Goal: Information Seeking & Learning: Learn about a topic

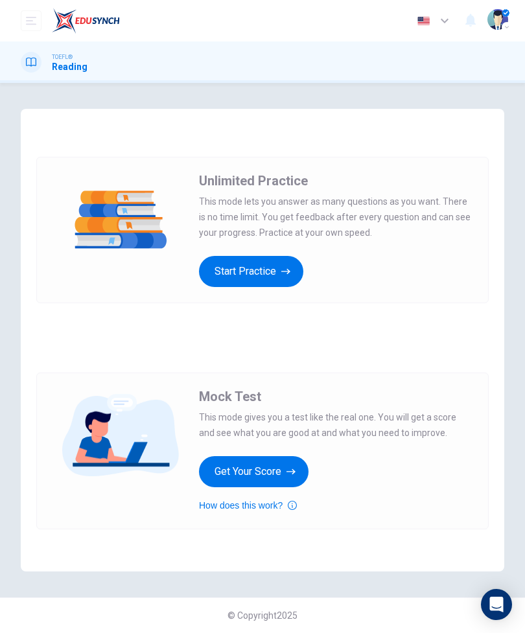
click at [291, 461] on button "Get Your Score" at bounding box center [253, 471] width 109 height 31
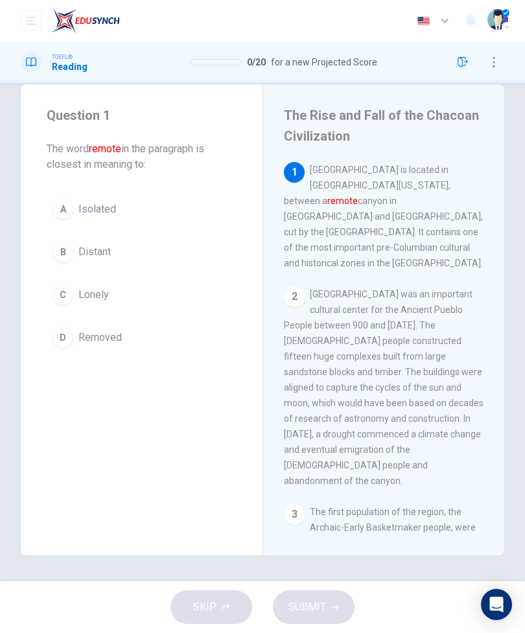
scroll to position [25, 0]
click at [190, 193] on button "A Isolated" at bounding box center [142, 209] width 190 height 32
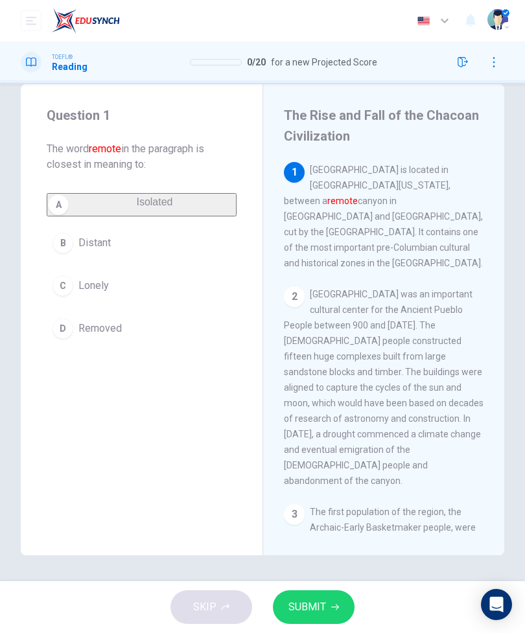
click at [188, 241] on button "B Distant" at bounding box center [142, 243] width 190 height 32
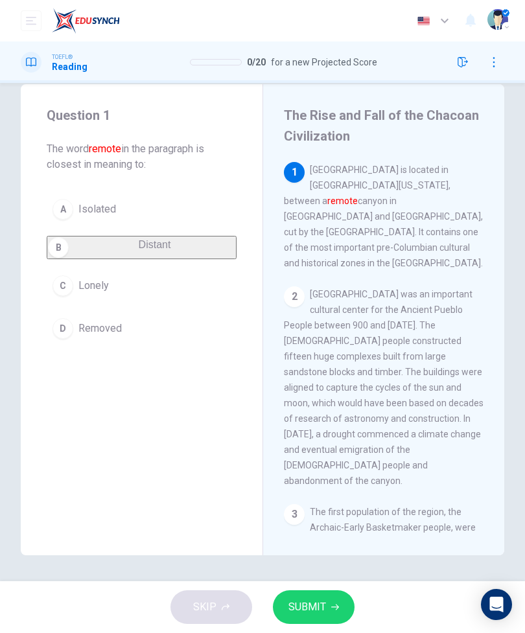
click at [337, 599] on button "SUBMIT" at bounding box center [314, 607] width 82 height 34
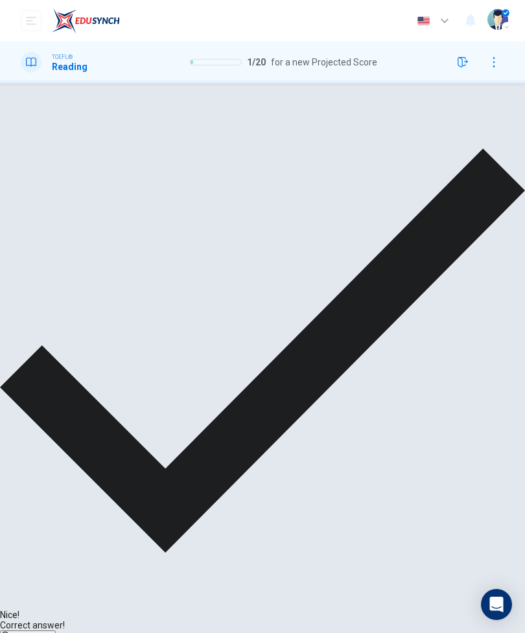
scroll to position [96, 0]
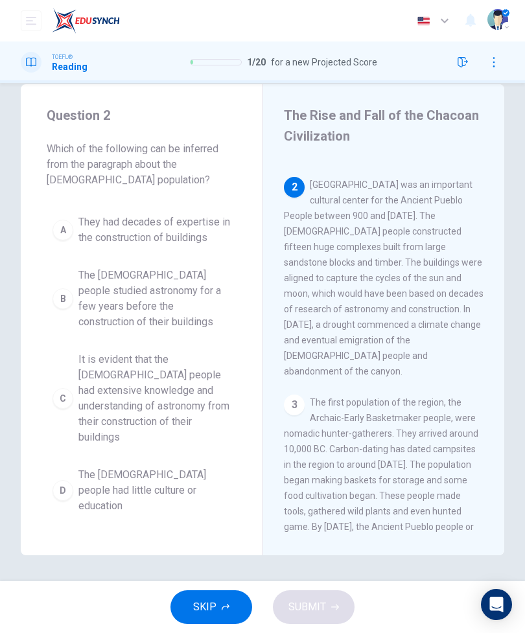
scroll to position [109, 0]
click at [203, 398] on span "It is evident that the [DEMOGRAPHIC_DATA] people had extensive knowledge and un…" at bounding box center [154, 398] width 152 height 93
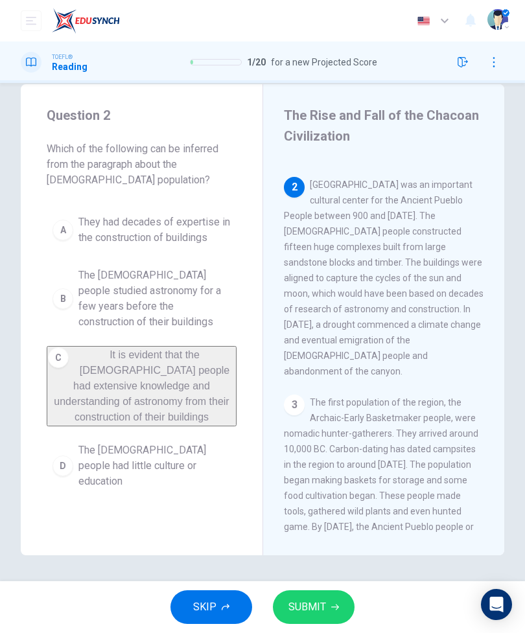
click at [311, 610] on span "SUBMIT" at bounding box center [307, 607] width 38 height 18
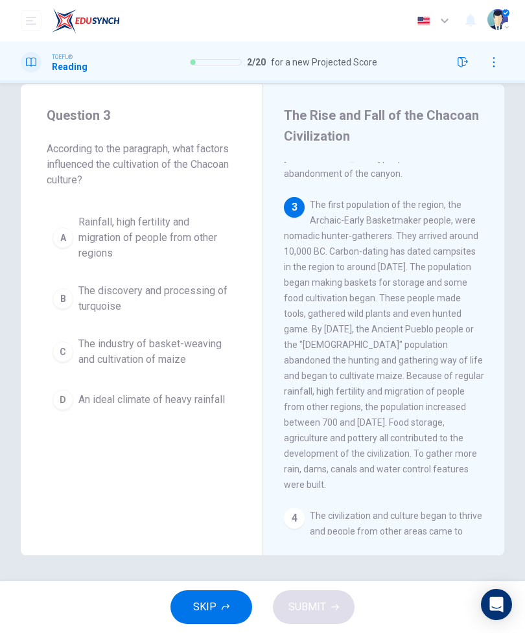
scroll to position [307, 0]
click at [395, 221] on span "The first population of the region, the Archaic-Early Basketmaker people, were …" at bounding box center [384, 345] width 200 height 290
click at [181, 221] on span "Rainfall, high fertility and migration of people from other regions" at bounding box center [154, 237] width 152 height 47
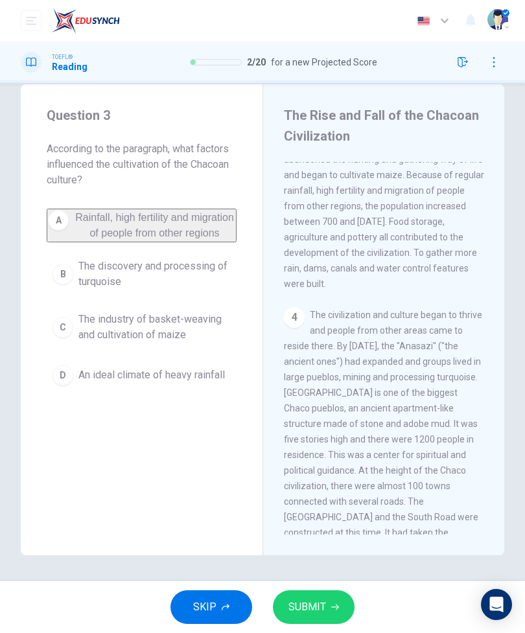
scroll to position [508, 0]
click at [318, 601] on span "SUBMIT" at bounding box center [307, 607] width 38 height 18
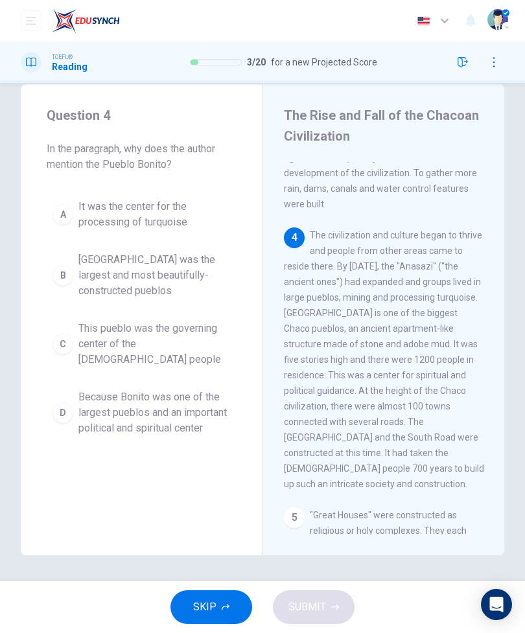
scroll to position [588, 0]
click at [200, 416] on span "Because Bonito was one of the largest pueblos and an important political and sp…" at bounding box center [154, 412] width 152 height 47
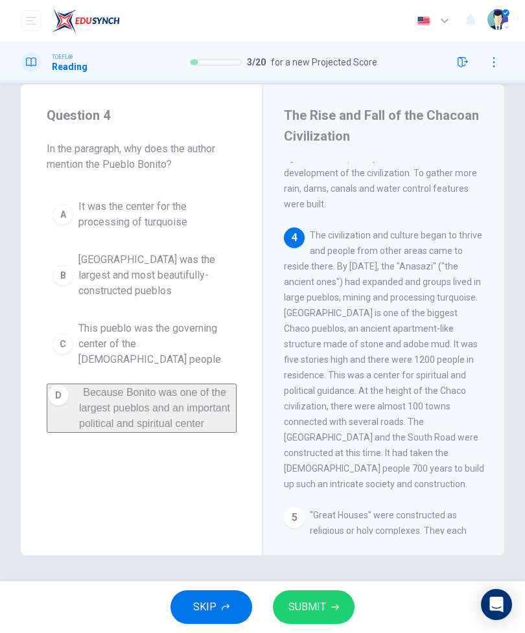
click at [332, 601] on button "SUBMIT" at bounding box center [314, 607] width 82 height 34
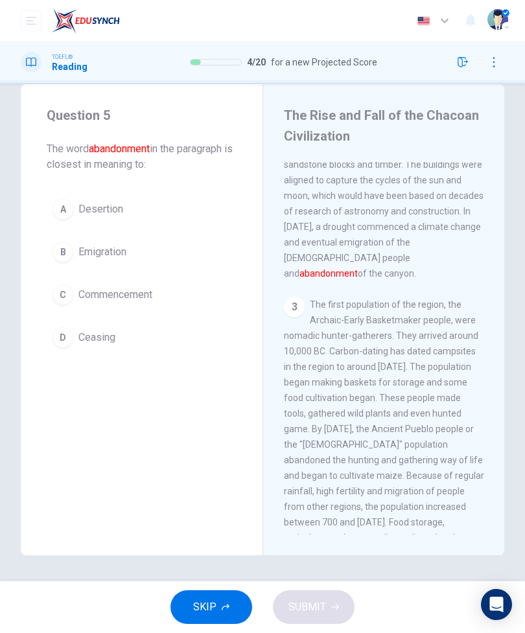
scroll to position [109, 0]
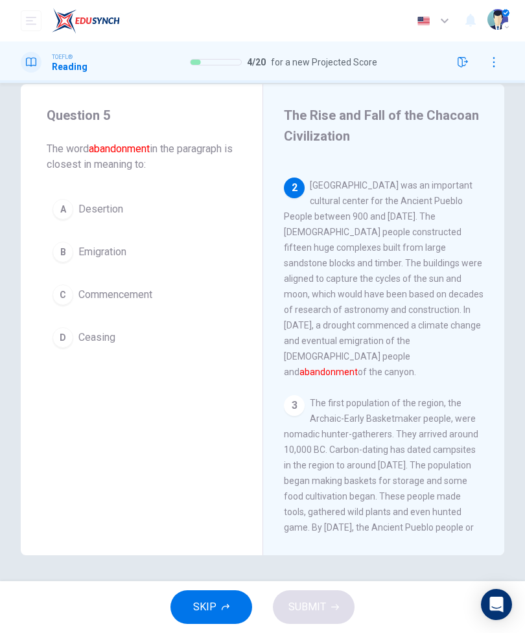
click at [143, 336] on button "D Ceasing" at bounding box center [142, 337] width 190 height 32
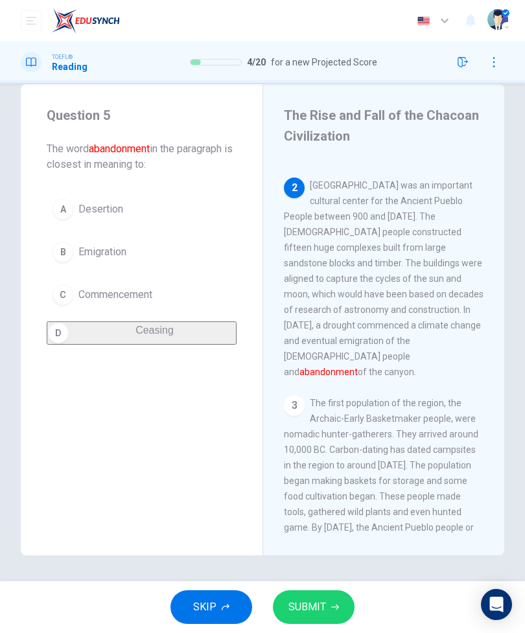
click at [339, 608] on button "SUBMIT" at bounding box center [314, 607] width 82 height 34
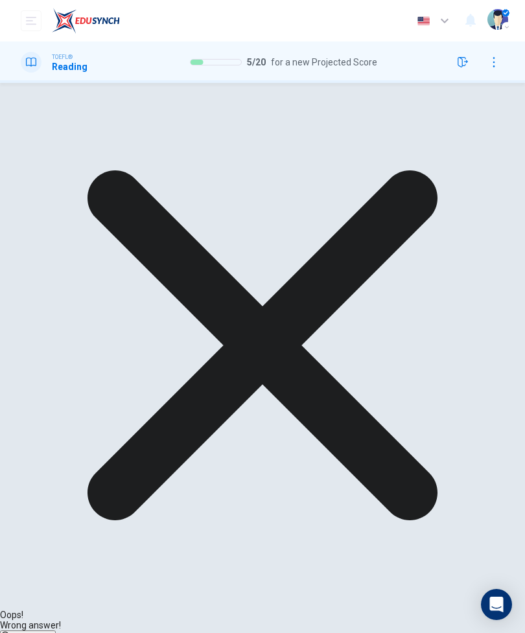
click at [107, 206] on div "A Desertion B Emigration C Commencement D Ceasing" at bounding box center [142, 255] width 190 height 124
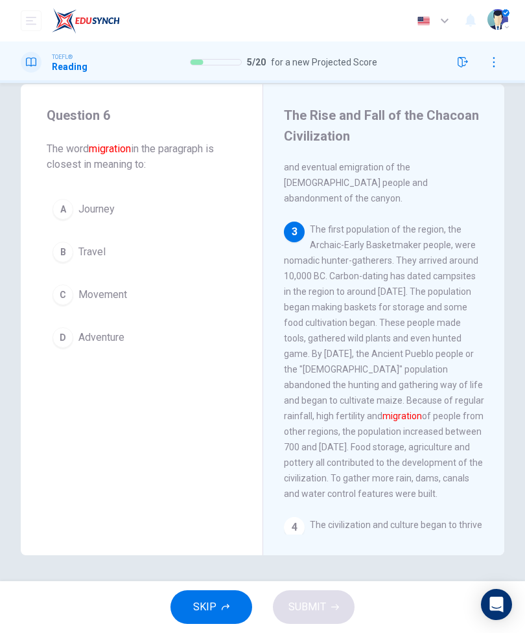
scroll to position [332, 0]
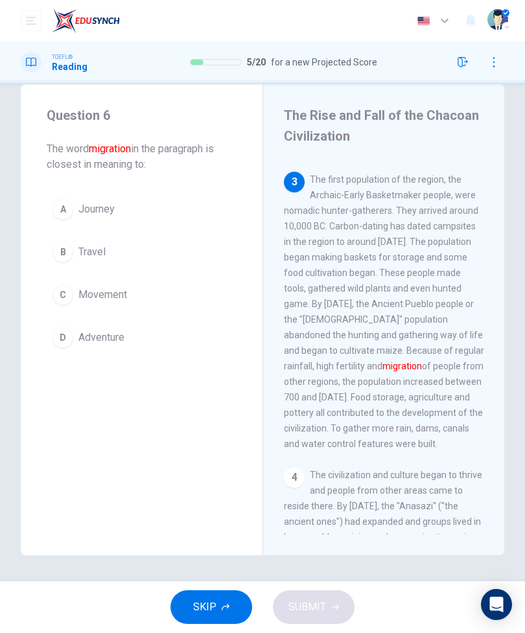
click at [190, 296] on button "C Movement" at bounding box center [142, 295] width 190 height 32
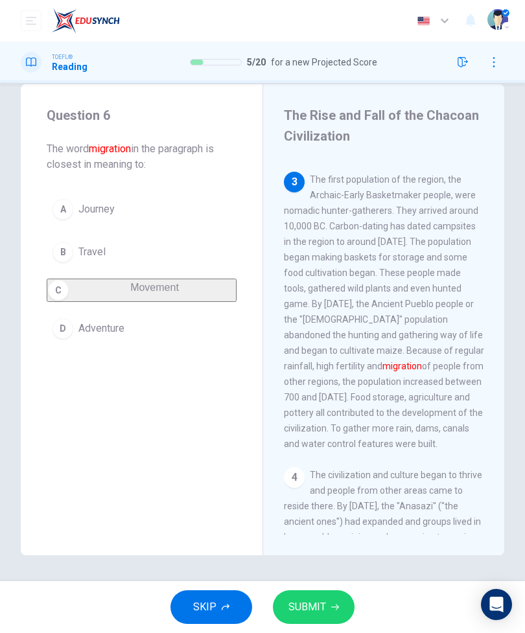
click at [347, 608] on button "SUBMIT" at bounding box center [314, 607] width 82 height 34
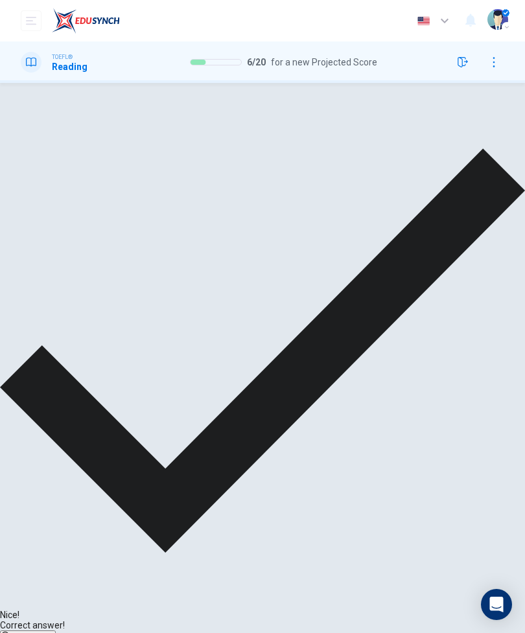
scroll to position [326, 0]
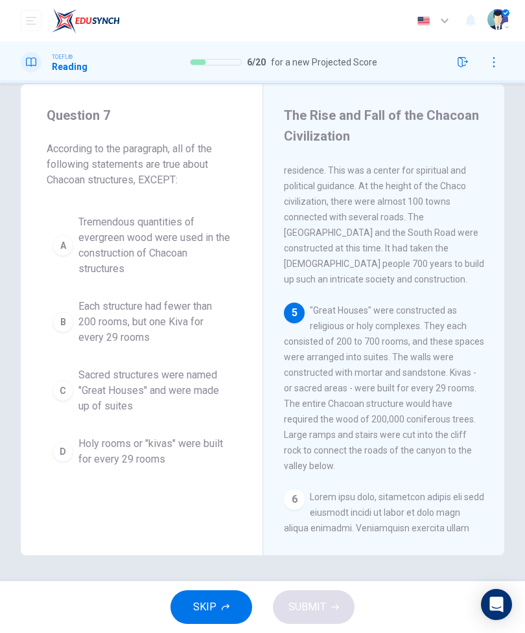
scroll to position [792, 0]
click at [159, 345] on span "Each structure had fewer than 200 rooms, but one Kiva for every 29 rooms" at bounding box center [154, 322] width 152 height 47
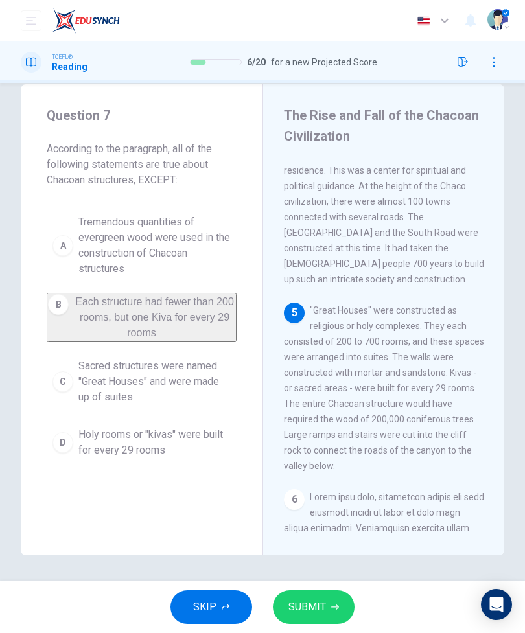
click at [293, 622] on button "SUBMIT" at bounding box center [314, 607] width 82 height 34
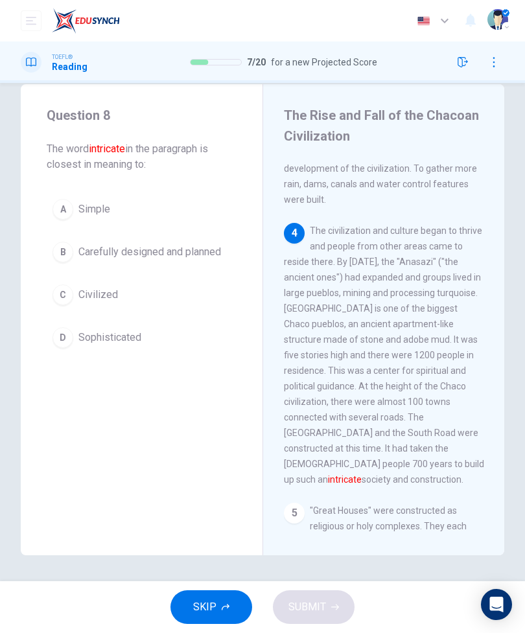
scroll to position [591, 0]
click at [216, 262] on button "B Carefully designed and planned" at bounding box center [142, 252] width 190 height 32
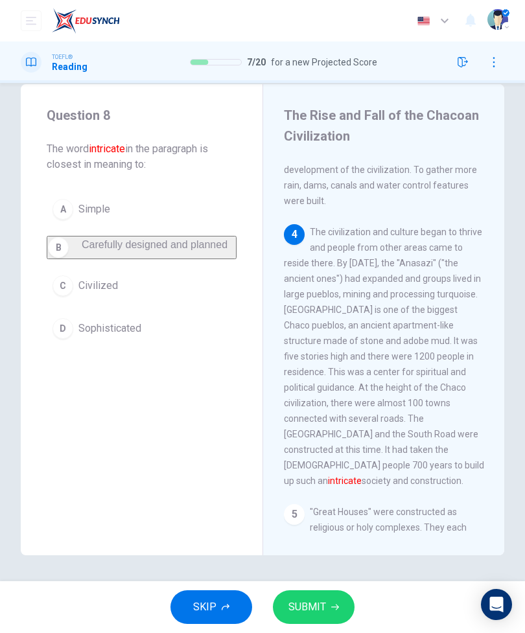
click at [341, 602] on button "SUBMIT" at bounding box center [314, 607] width 82 height 34
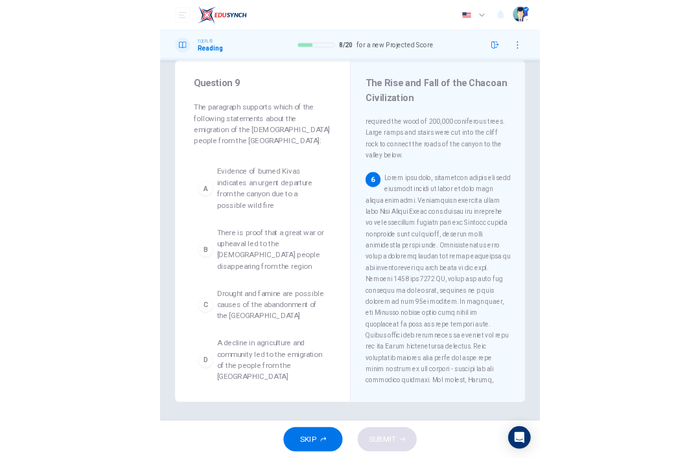
scroll to position [1042, 0]
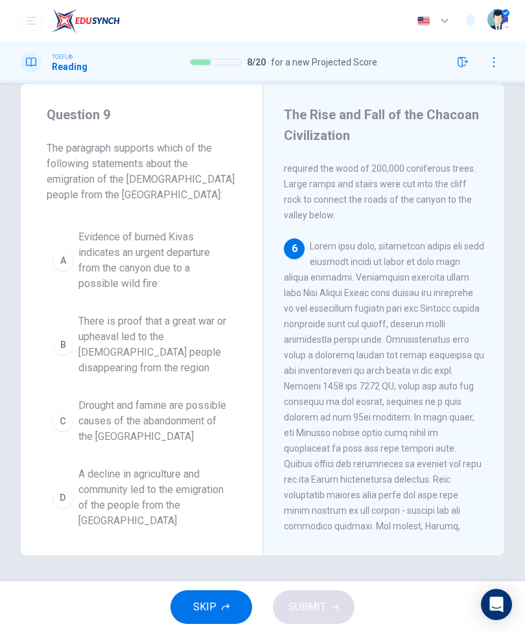
click at [208, 420] on span "Drought and famine are possible causes of the abandonment of the [GEOGRAPHIC_DA…" at bounding box center [154, 421] width 152 height 47
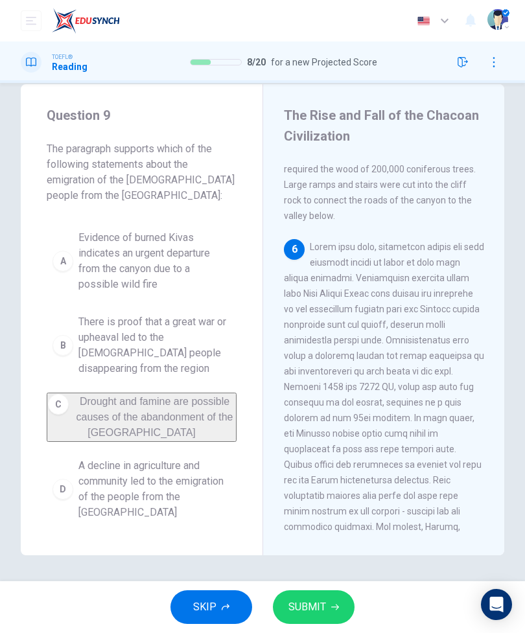
click at [327, 620] on button "SUBMIT" at bounding box center [314, 607] width 82 height 34
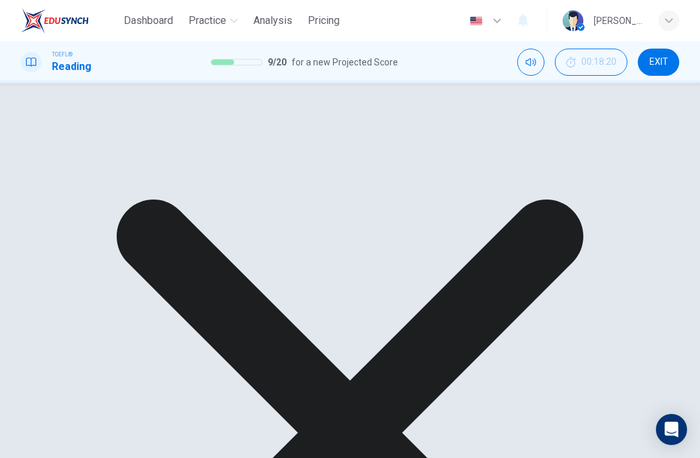
scroll to position [676, 0]
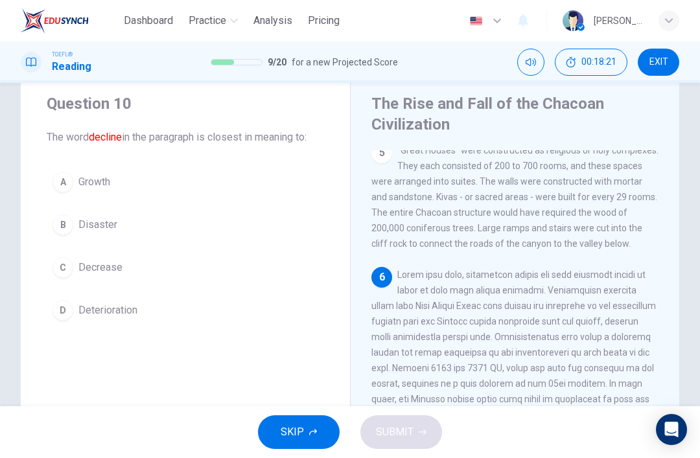
scroll to position [34, 0]
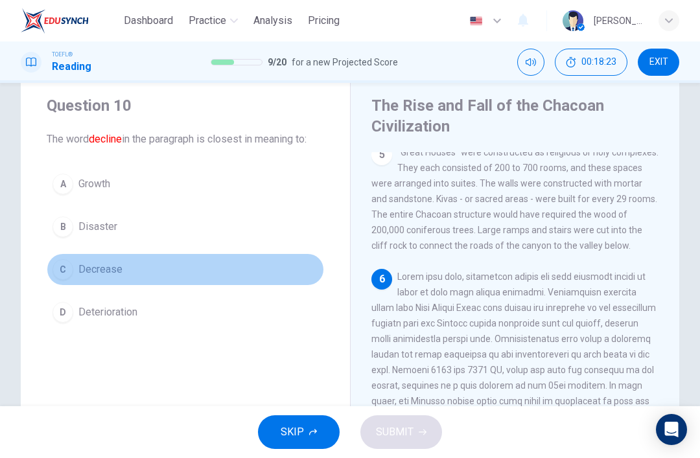
click at [271, 273] on button "C Decrease" at bounding box center [185, 269] width 277 height 32
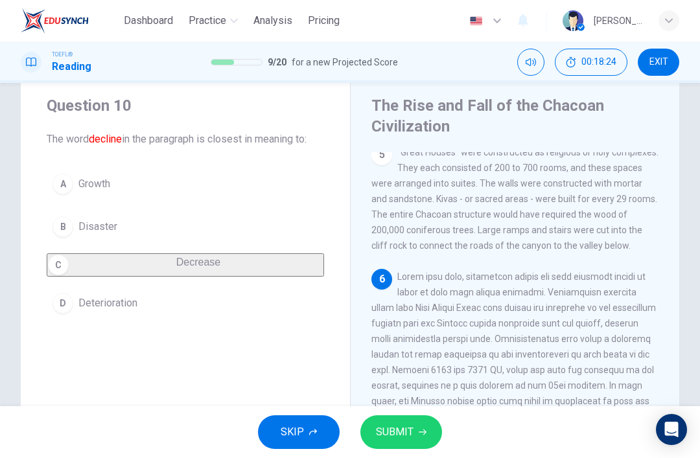
click at [420, 444] on button "SUBMIT" at bounding box center [401, 432] width 82 height 34
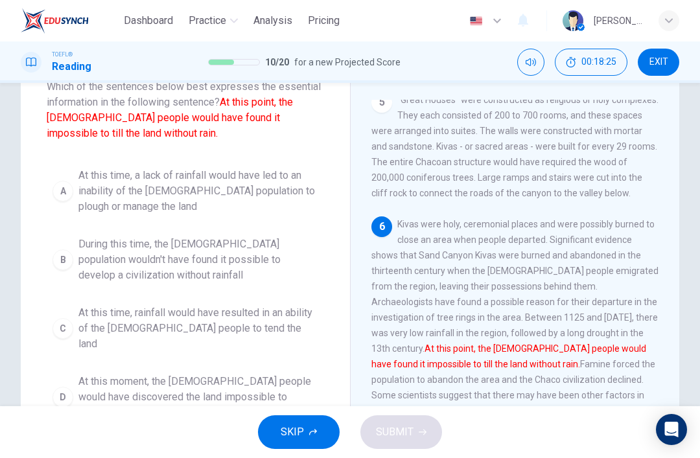
scroll to position [89, 0]
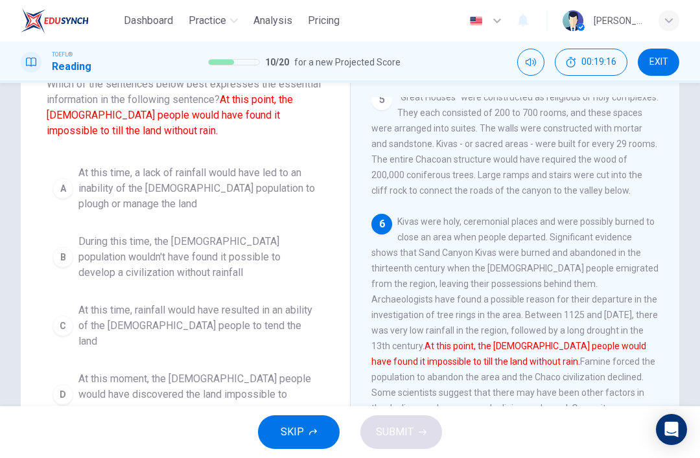
click at [290, 190] on span "At this time, a lack of rainfall would have led to an inability of the [DEMOGRA…" at bounding box center [198, 188] width 240 height 47
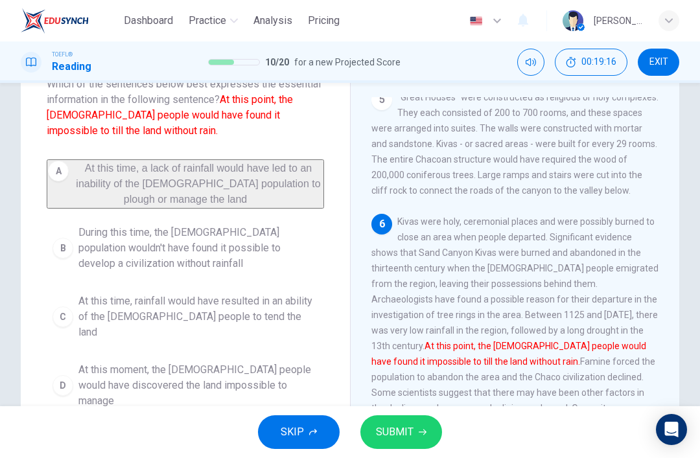
click at [386, 433] on span "SUBMIT" at bounding box center [395, 432] width 38 height 18
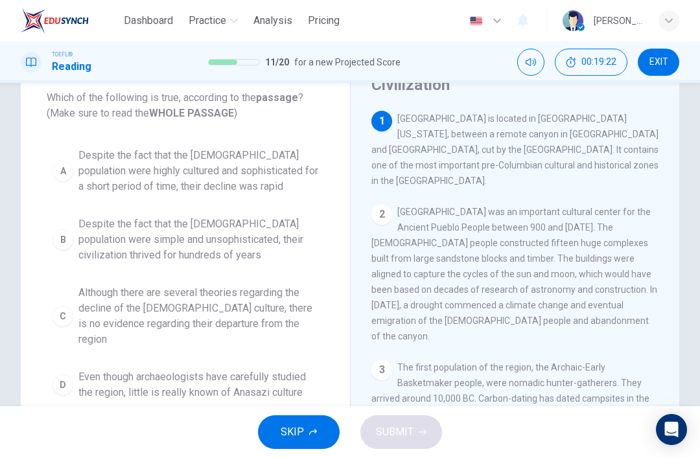
scroll to position [75, 0]
click at [524, 134] on div "1 [GEOGRAPHIC_DATA] is located in [GEOGRAPHIC_DATA][US_STATE], between a remote…" at bounding box center [523, 297] width 304 height 372
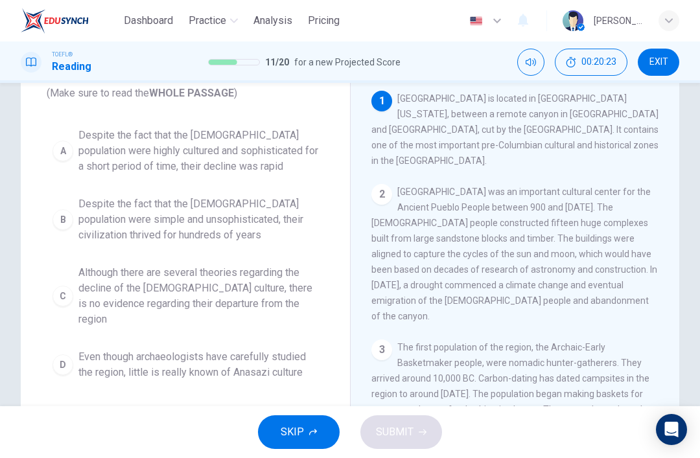
scroll to position [97, 0]
click at [314, 143] on span "Despite the fact that the [DEMOGRAPHIC_DATA] population were highly cultured an…" at bounding box center [198, 150] width 240 height 47
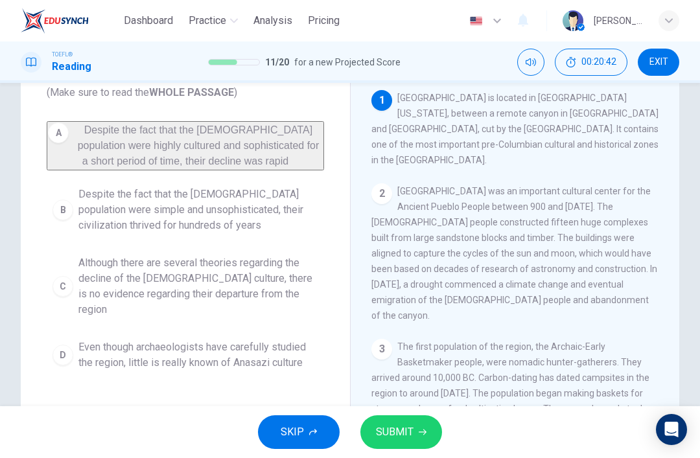
click at [394, 445] on button "SUBMIT" at bounding box center [401, 432] width 82 height 34
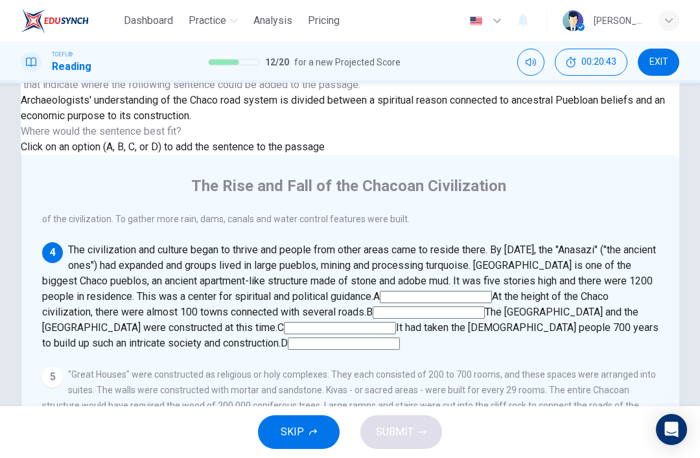
scroll to position [80, 0]
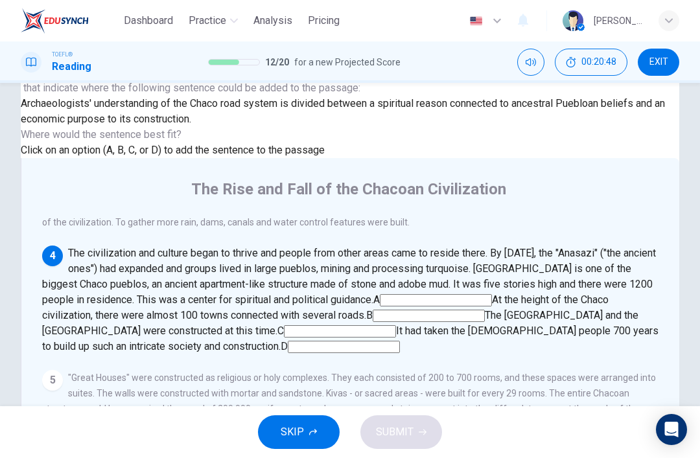
click at [492, 294] on input at bounding box center [436, 300] width 112 height 12
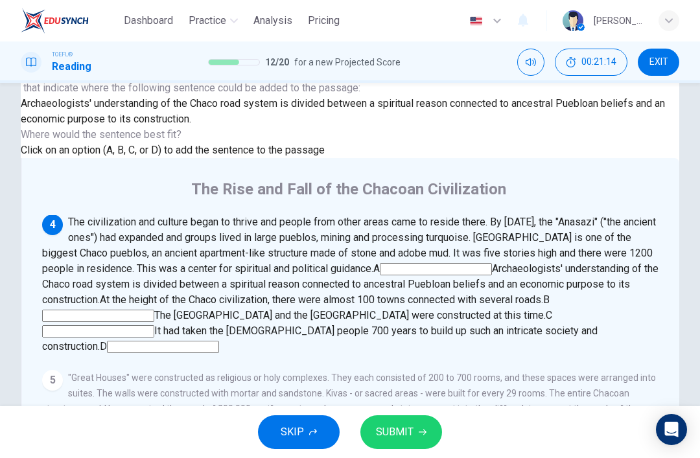
scroll to position [466, 0]
click at [154, 310] on input at bounding box center [98, 316] width 112 height 12
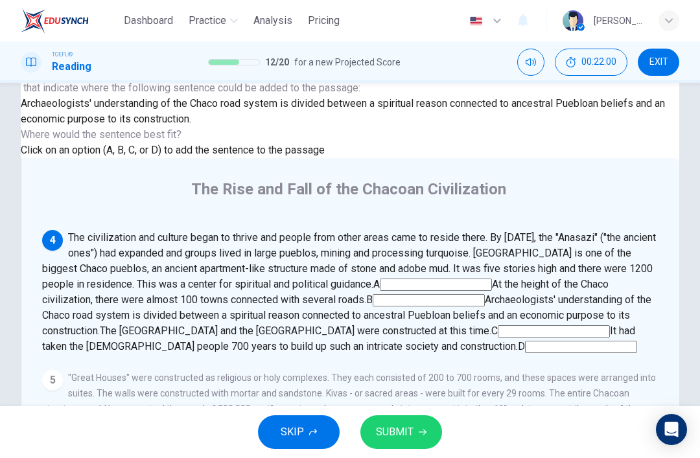
click at [497, 325] on input at bounding box center [553, 331] width 112 height 12
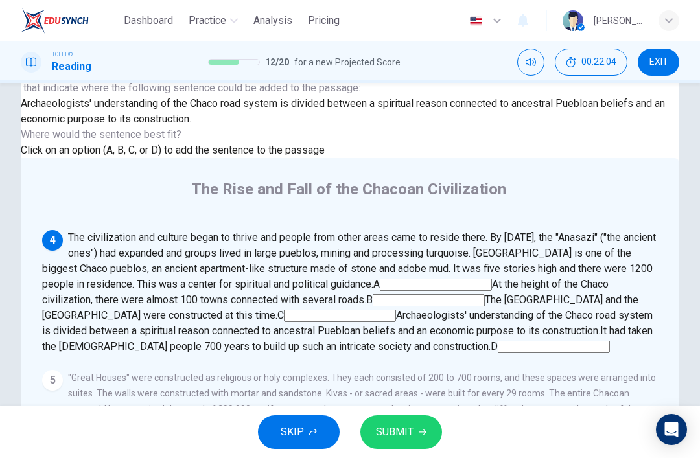
click at [417, 428] on button "SUBMIT" at bounding box center [401, 432] width 82 height 34
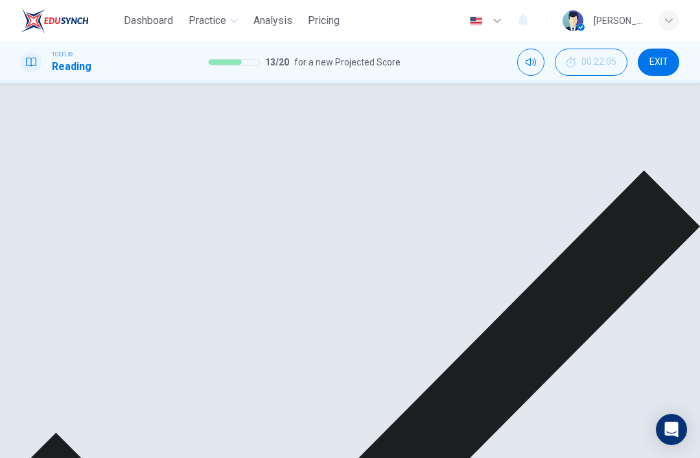
scroll to position [737, 0]
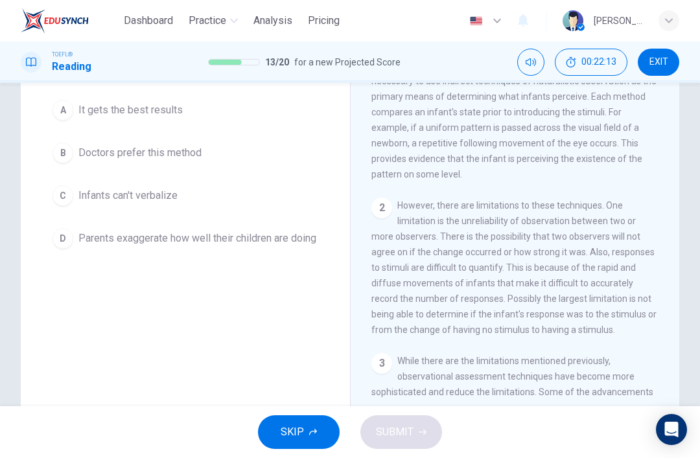
scroll to position [145, 0]
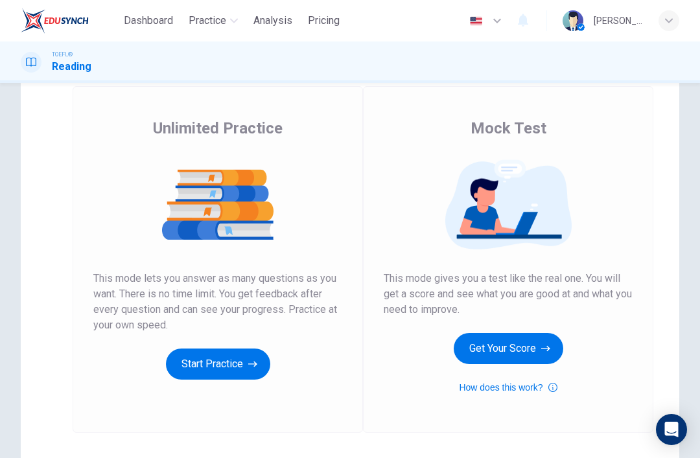
scroll to position [76, 0]
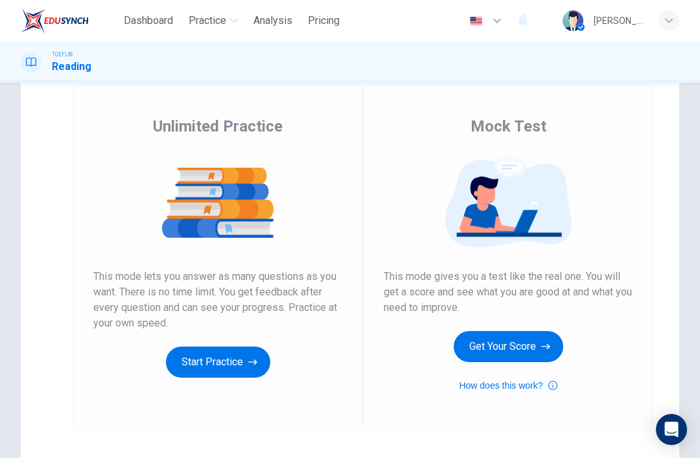
click at [543, 352] on icon "button" at bounding box center [545, 346] width 9 height 13
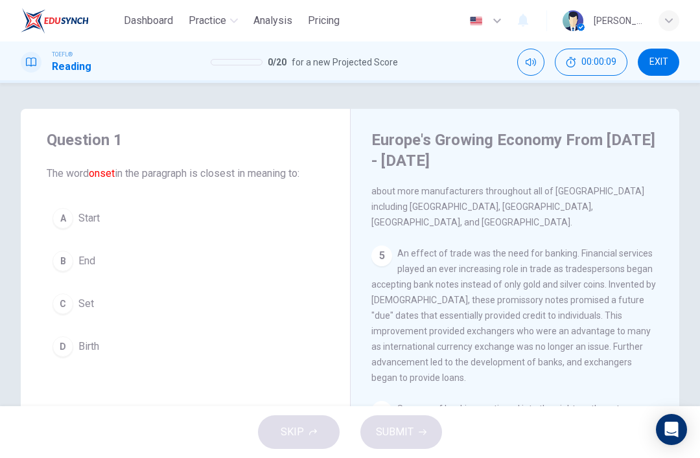
scroll to position [-3, 0]
click at [657, 65] on span "EXIT" at bounding box center [658, 62] width 19 height 10
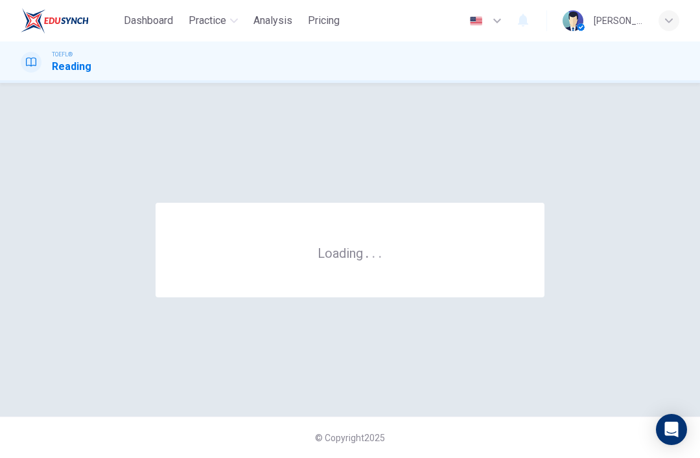
scroll to position [0, 0]
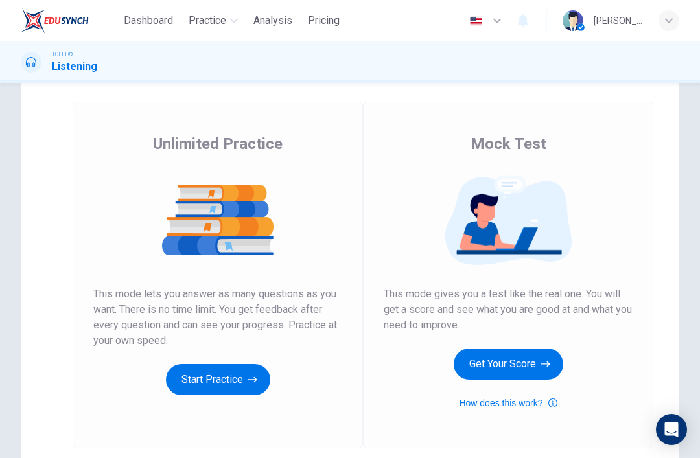
scroll to position [57, 0]
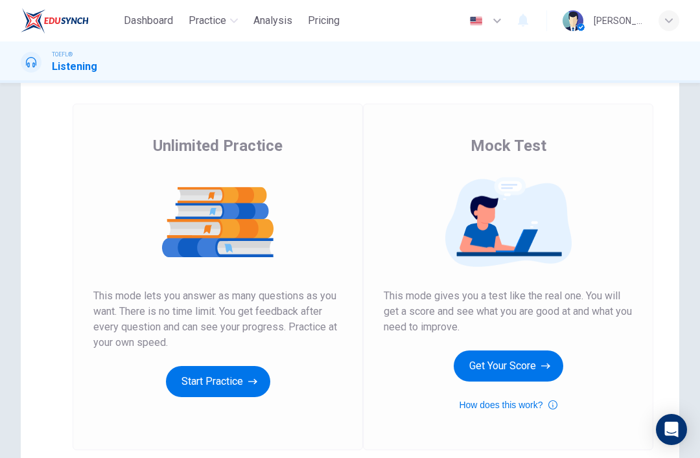
click at [535, 377] on button "Get Your Score" at bounding box center [507, 365] width 109 height 31
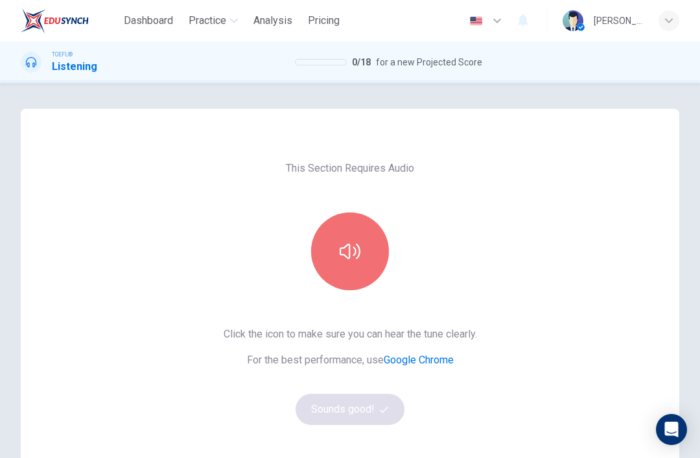
click at [354, 261] on icon "button" at bounding box center [349, 251] width 21 height 21
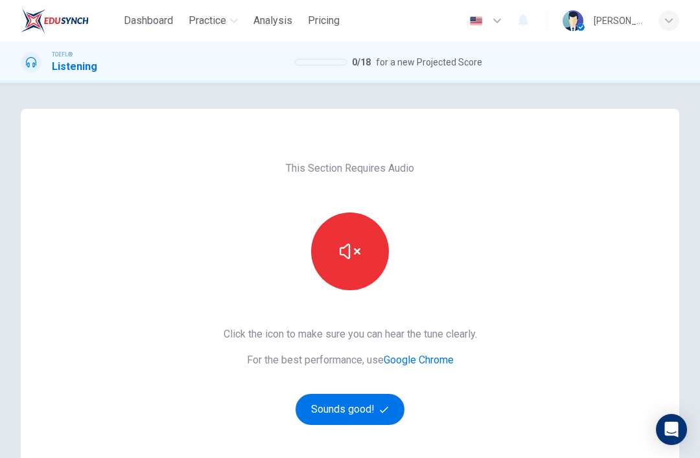
click at [385, 418] on button "Sounds good!" at bounding box center [349, 409] width 109 height 31
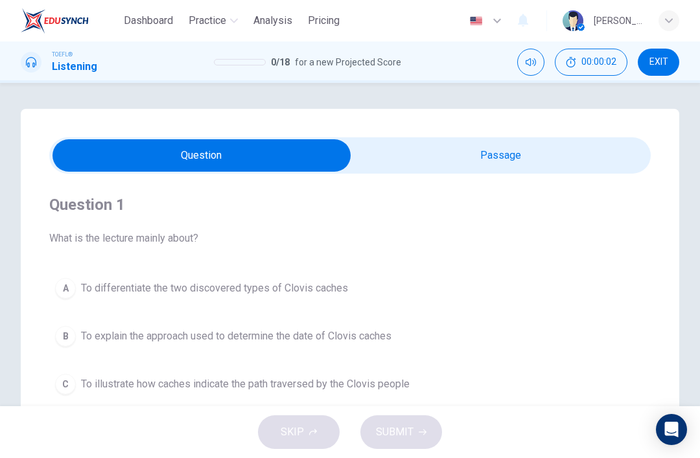
scroll to position [-1, 0]
click at [503, 161] on input "checkbox" at bounding box center [202, 155] width 902 height 32
checkbox input "true"
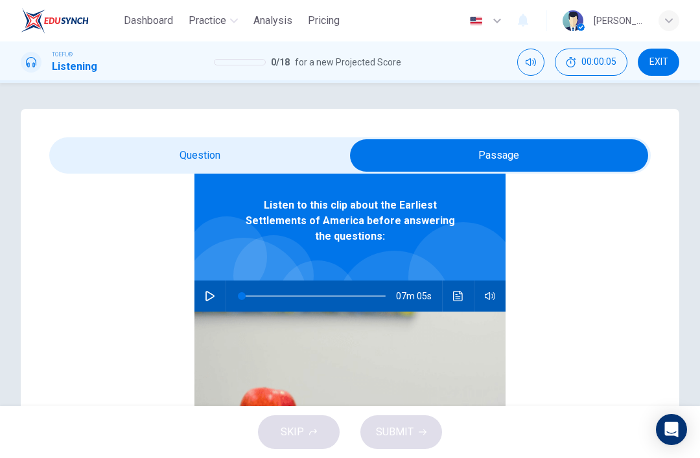
scroll to position [73, 0]
click at [211, 290] on button "button" at bounding box center [210, 296] width 21 height 31
type input "2"
click at [277, 154] on input "checkbox" at bounding box center [499, 155] width 902 height 32
checkbox input "false"
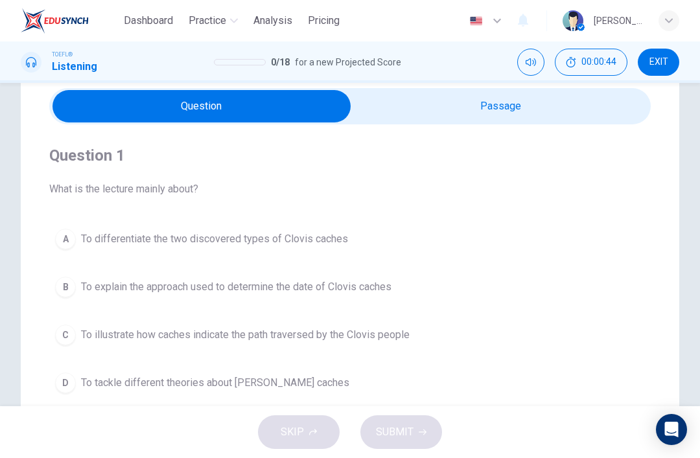
scroll to position [52, 0]
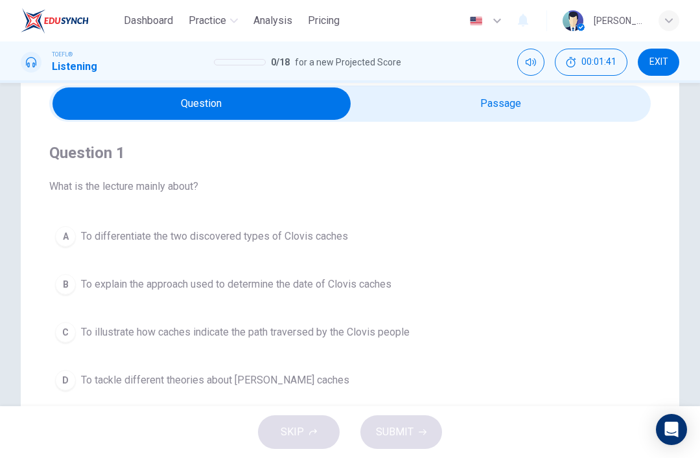
click at [330, 383] on button "D To tackle different theories about Clovis caches" at bounding box center [349, 380] width 601 height 32
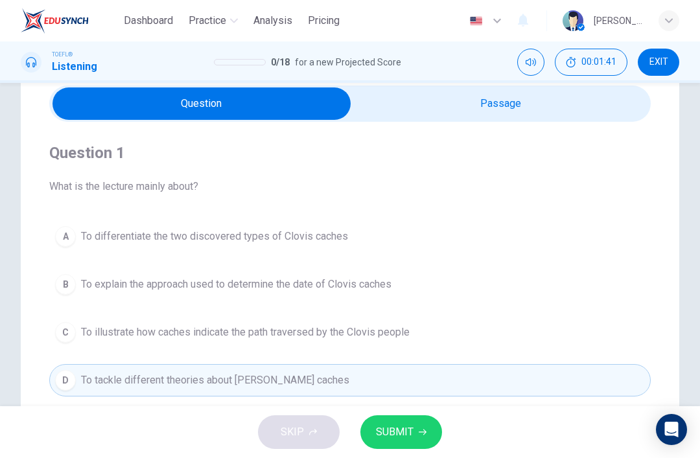
click at [422, 433] on icon "button" at bounding box center [422, 432] width 8 height 8
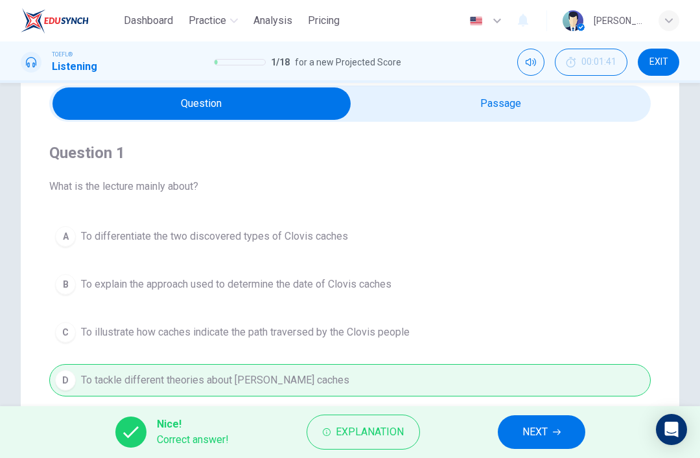
click at [560, 431] on icon "button" at bounding box center [557, 432] width 8 height 6
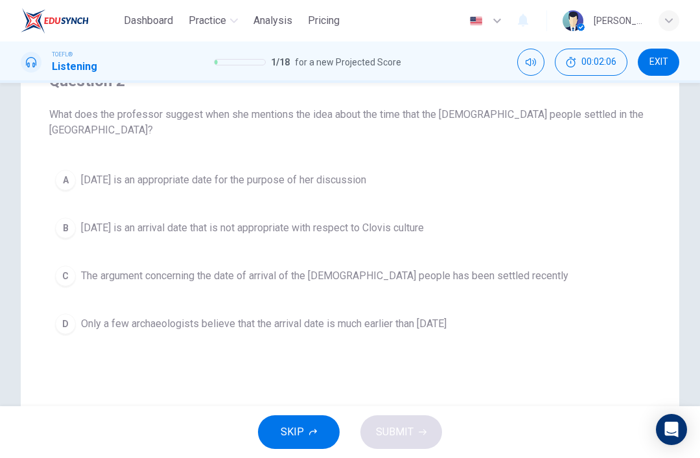
scroll to position [121, 0]
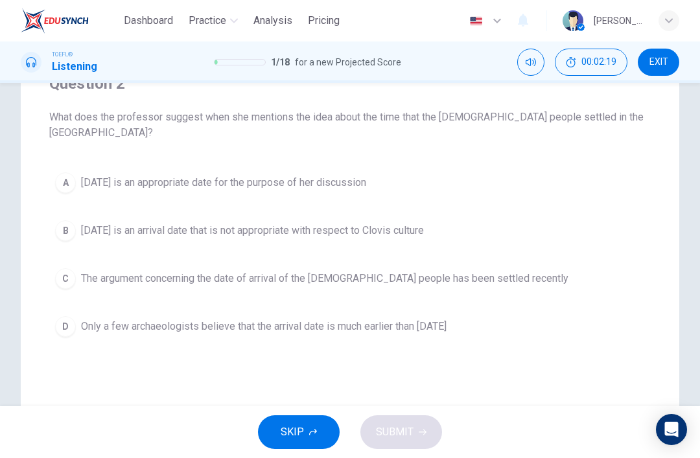
click at [328, 442] on button "SKIP" at bounding box center [299, 432] width 82 height 34
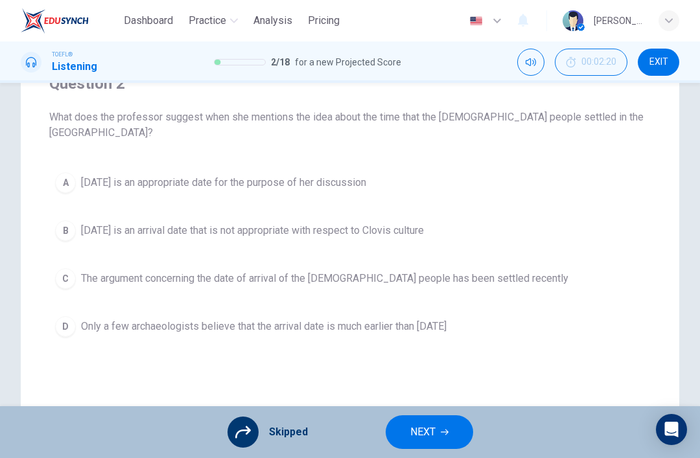
click at [420, 440] on span "NEXT" at bounding box center [422, 432] width 25 height 18
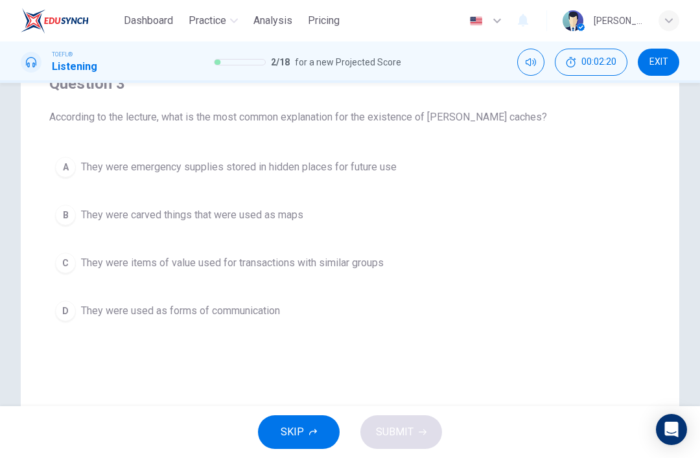
click at [659, 71] on button "EXIT" at bounding box center [657, 62] width 41 height 27
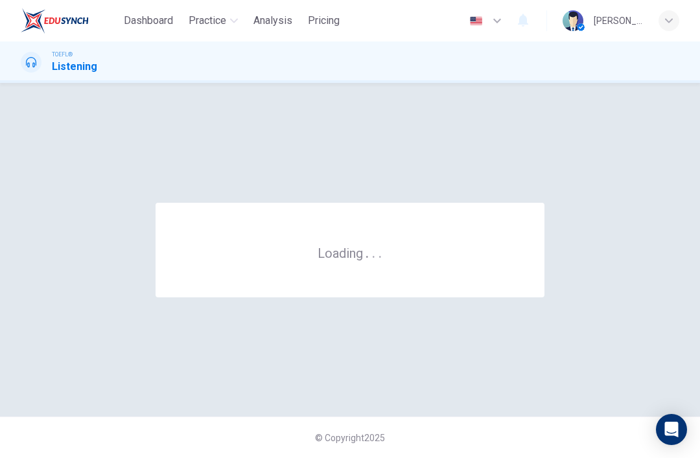
scroll to position [0, 0]
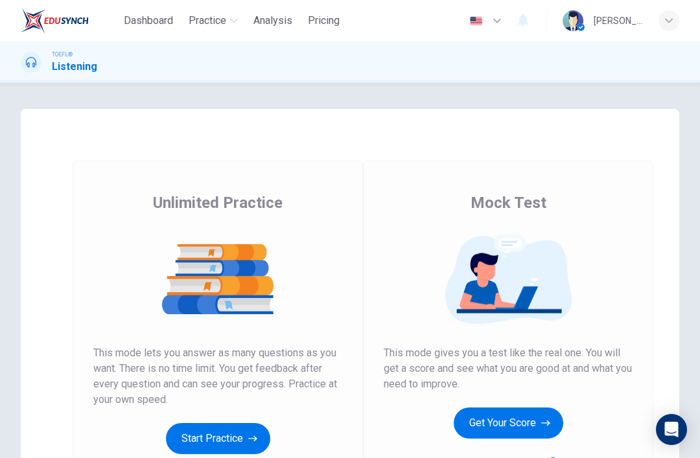
click at [531, 433] on button "Get Your Score" at bounding box center [507, 422] width 109 height 31
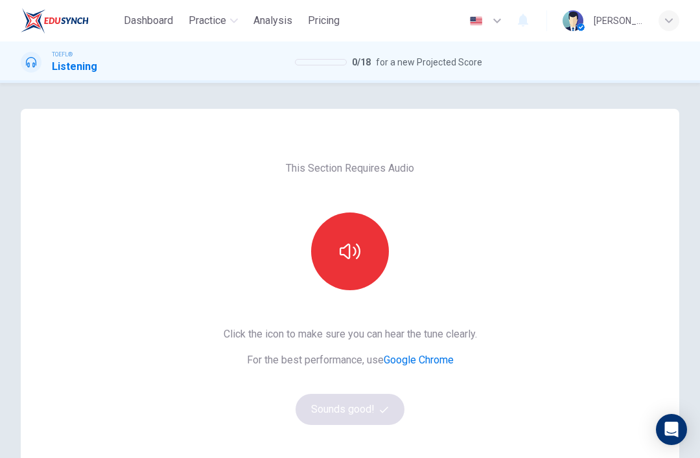
click at [363, 284] on button "button" at bounding box center [350, 251] width 78 height 78
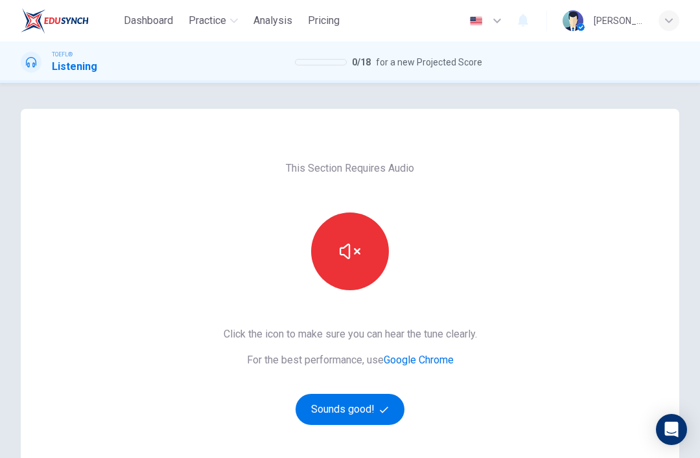
click at [358, 406] on button "Sounds good!" at bounding box center [349, 409] width 109 height 31
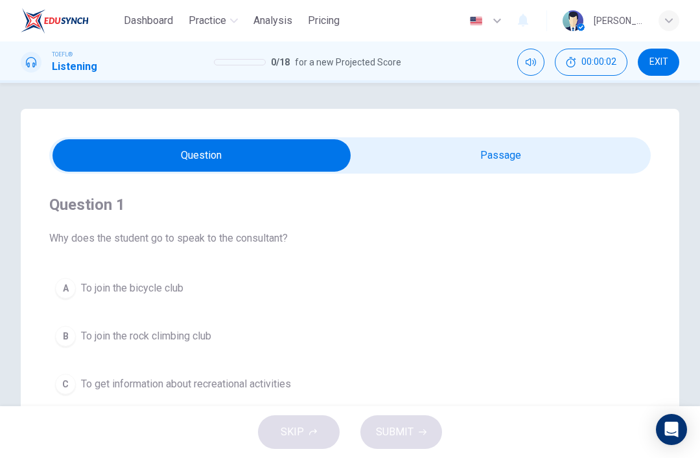
click at [475, 165] on input "checkbox" at bounding box center [202, 155] width 902 height 32
checkbox input "true"
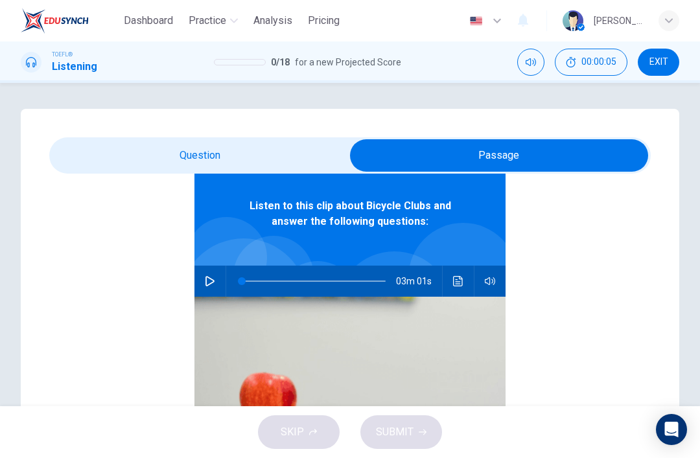
scroll to position [73, 0]
click at [211, 273] on button "button" at bounding box center [210, 281] width 21 height 31
type input "0"
click at [150, 154] on input "checkbox" at bounding box center [499, 155] width 902 height 32
checkbox input "false"
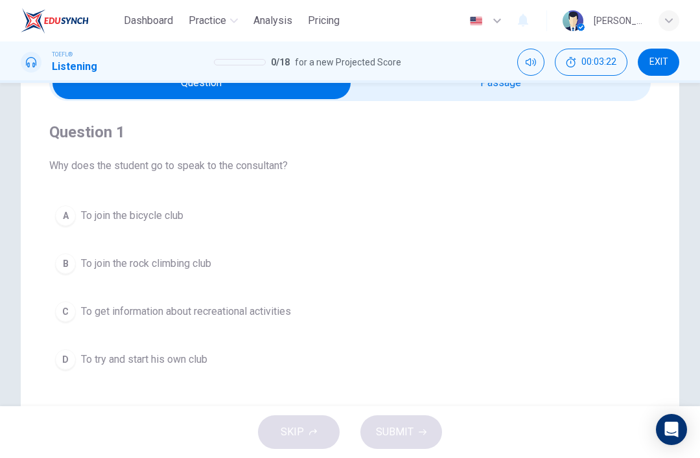
click at [242, 222] on button "A To join the bicycle club" at bounding box center [349, 216] width 601 height 32
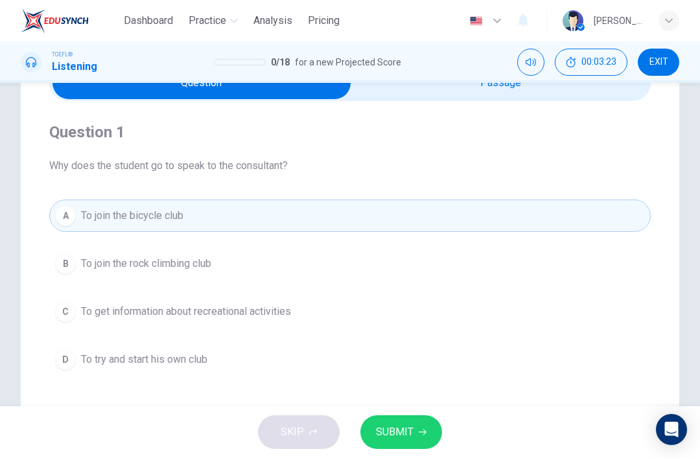
click at [401, 429] on span "SUBMIT" at bounding box center [395, 432] width 38 height 18
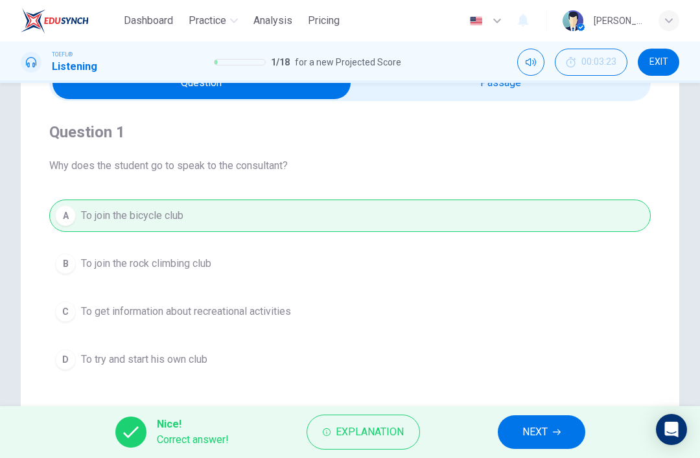
click at [542, 435] on span "NEXT" at bounding box center [534, 432] width 25 height 18
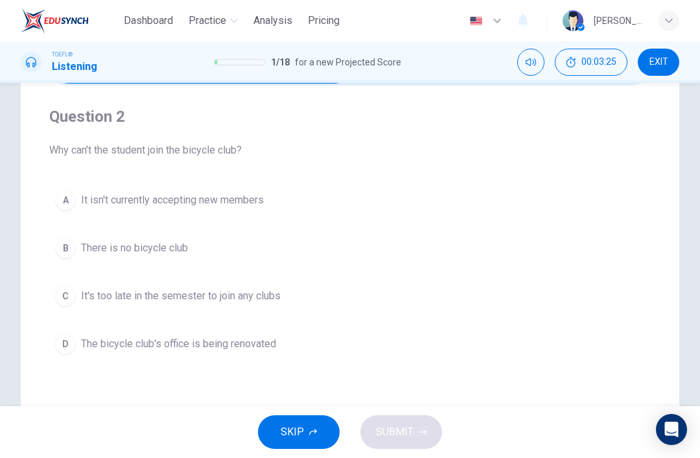
scroll to position [92, 0]
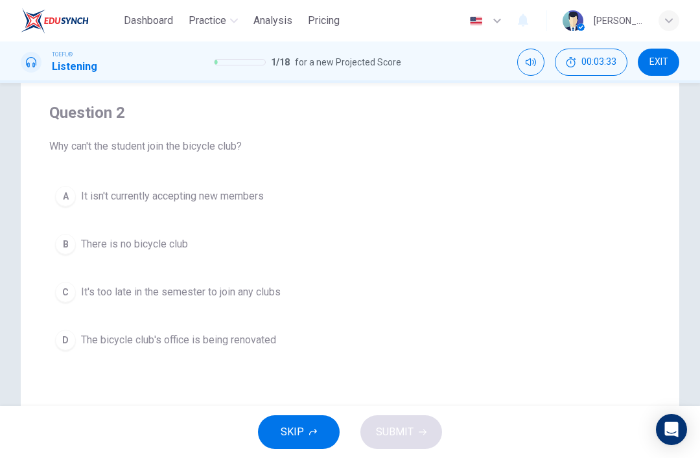
click at [345, 345] on button "D The bicycle club's office is being renovated" at bounding box center [349, 340] width 601 height 32
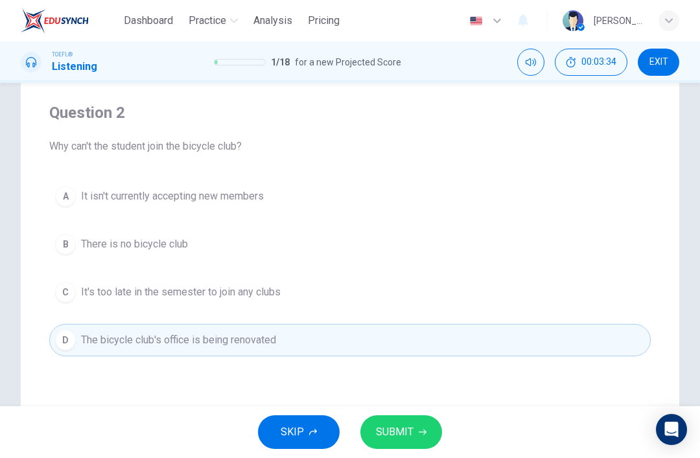
click at [402, 435] on span "SUBMIT" at bounding box center [395, 432] width 38 height 18
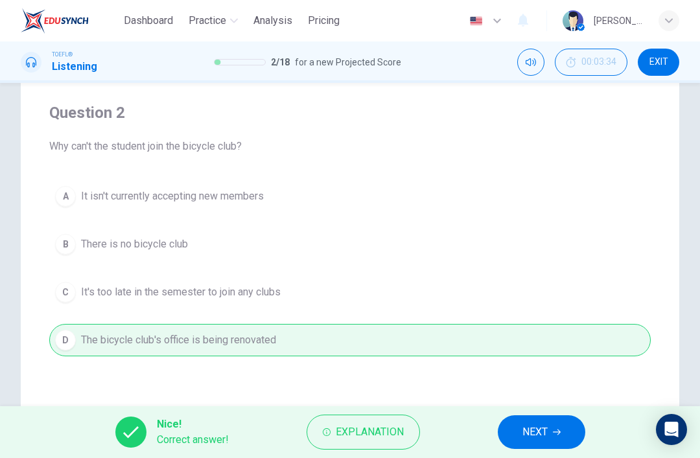
click at [525, 437] on span "NEXT" at bounding box center [534, 432] width 25 height 18
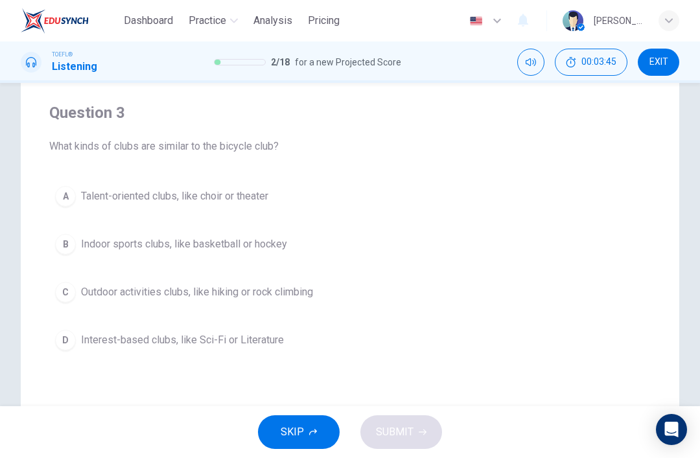
click at [409, 291] on button "C Outdoor activities clubs, like hiking or rock climbing" at bounding box center [349, 292] width 601 height 32
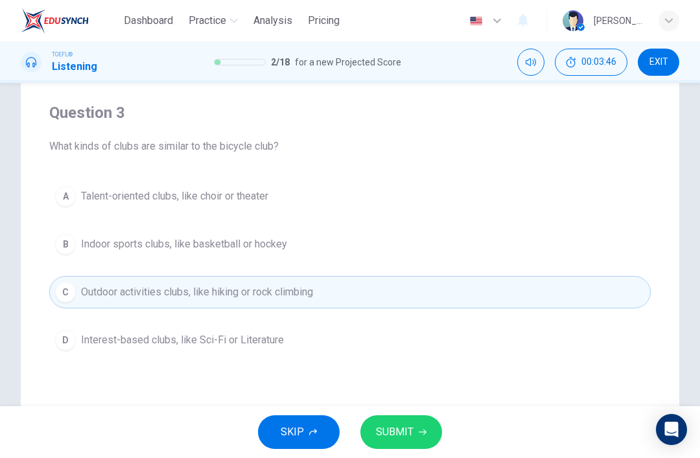
click at [420, 446] on button "SUBMIT" at bounding box center [401, 432] width 82 height 34
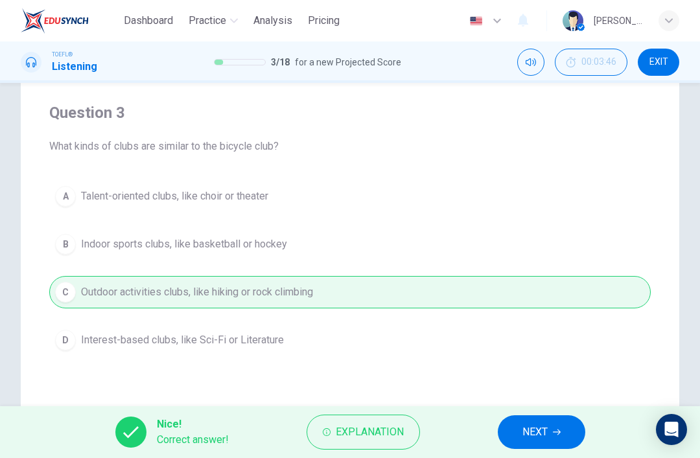
click at [547, 433] on span "NEXT" at bounding box center [534, 432] width 25 height 18
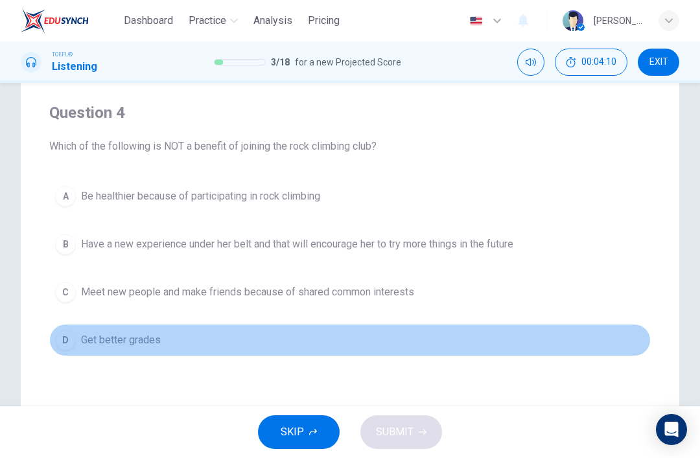
click at [356, 341] on button "D Get better grades" at bounding box center [349, 340] width 601 height 32
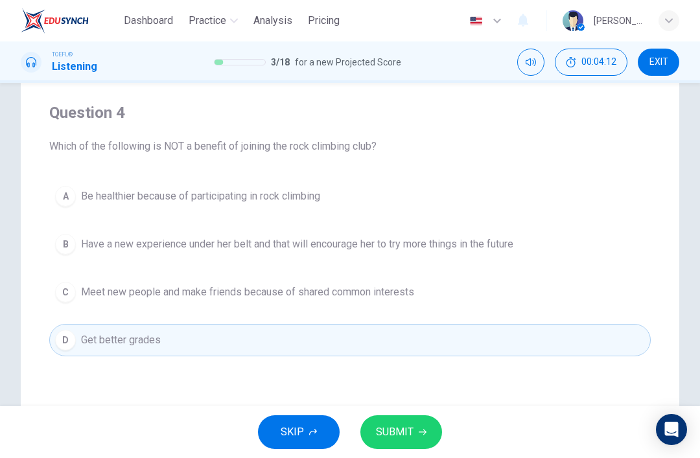
click at [411, 433] on span "SUBMIT" at bounding box center [395, 432] width 38 height 18
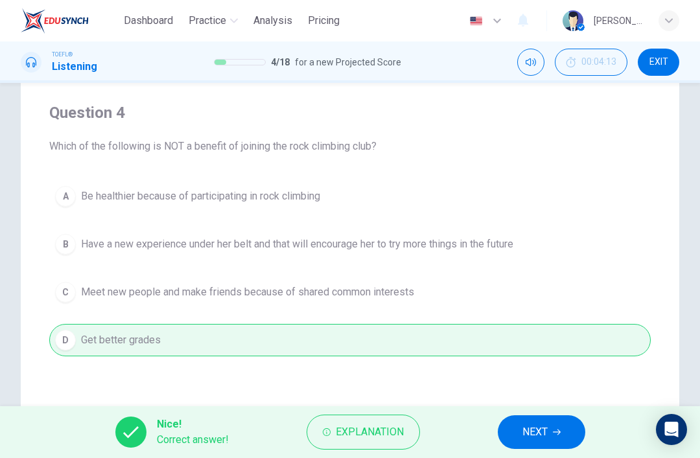
click at [536, 434] on span "NEXT" at bounding box center [534, 432] width 25 height 18
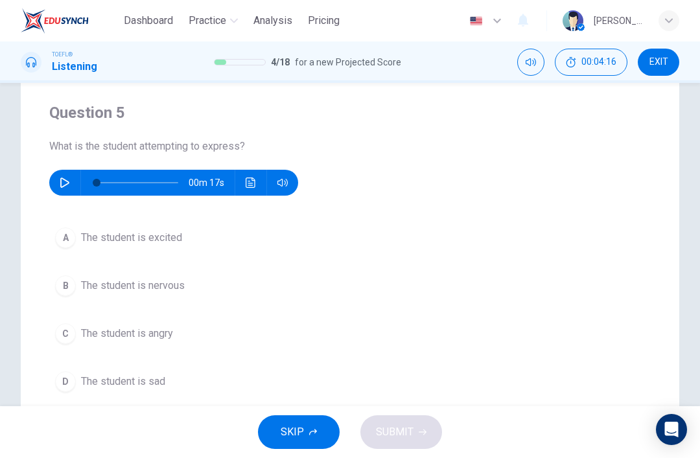
click at [65, 186] on icon "button" at bounding box center [65, 182] width 10 height 10
type input "0"
click at [100, 283] on span "The student is nervous" at bounding box center [133, 286] width 104 height 16
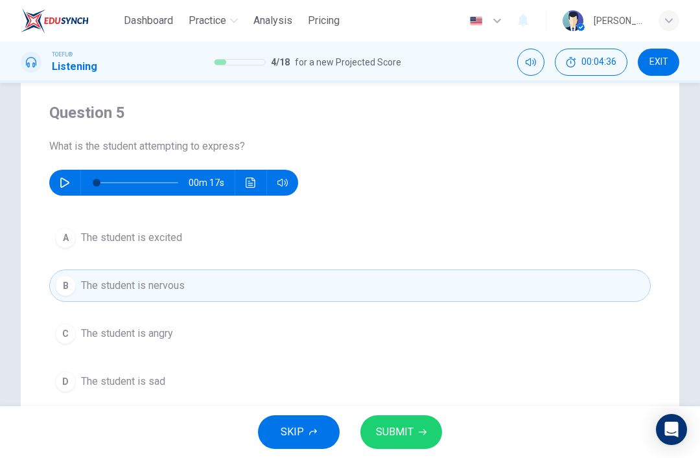
click at [400, 431] on span "SUBMIT" at bounding box center [395, 432] width 38 height 18
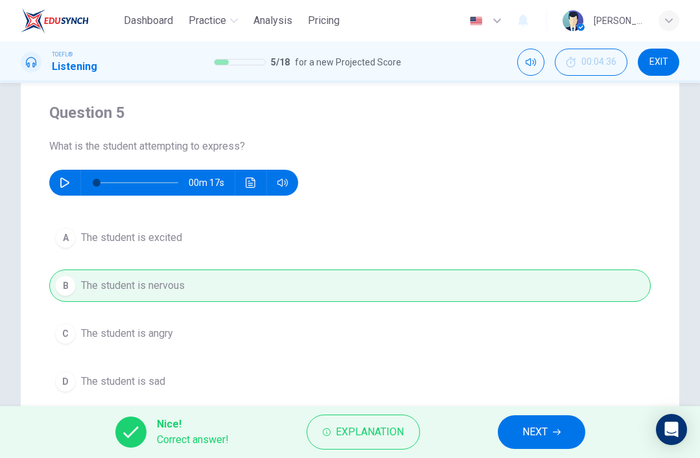
click at [535, 435] on span "NEXT" at bounding box center [534, 432] width 25 height 18
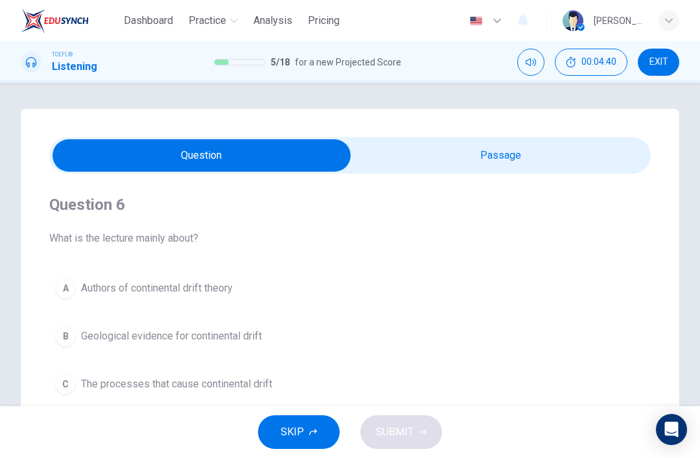
scroll to position [0, 0]
click at [516, 144] on input "checkbox" at bounding box center [202, 155] width 902 height 32
checkbox input "true"
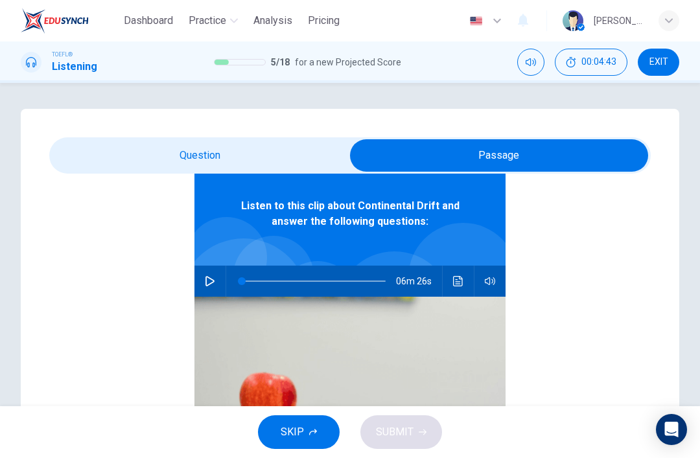
scroll to position [73, 0]
click at [218, 280] on button "button" at bounding box center [210, 281] width 21 height 31
click at [310, 446] on button "SKIP" at bounding box center [299, 432] width 82 height 34
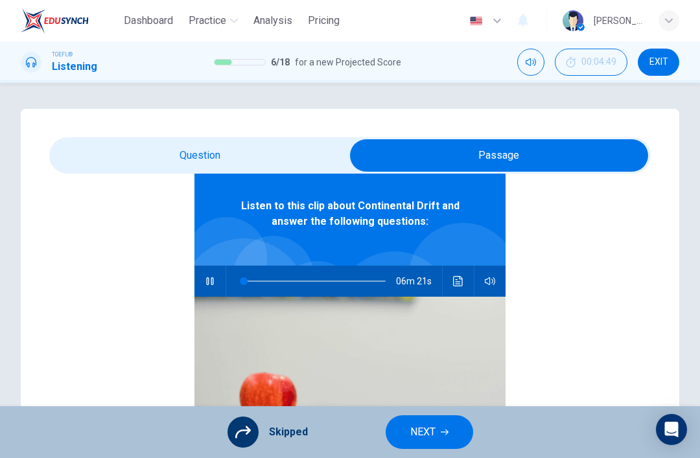
click at [428, 422] on button "NEXT" at bounding box center [428, 432] width 87 height 34
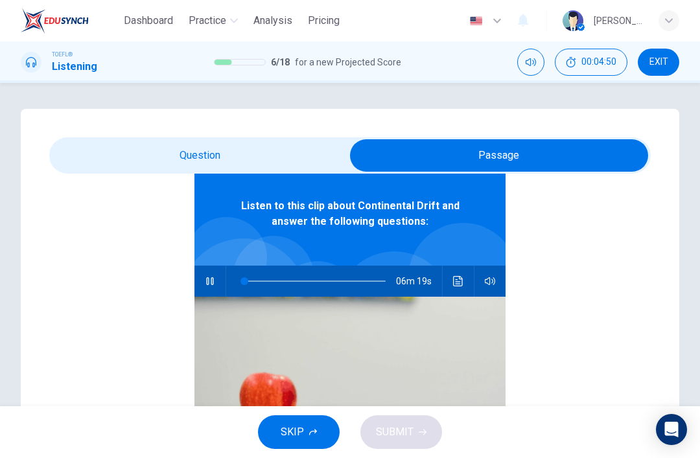
click at [317, 447] on button "SKIP" at bounding box center [299, 432] width 82 height 34
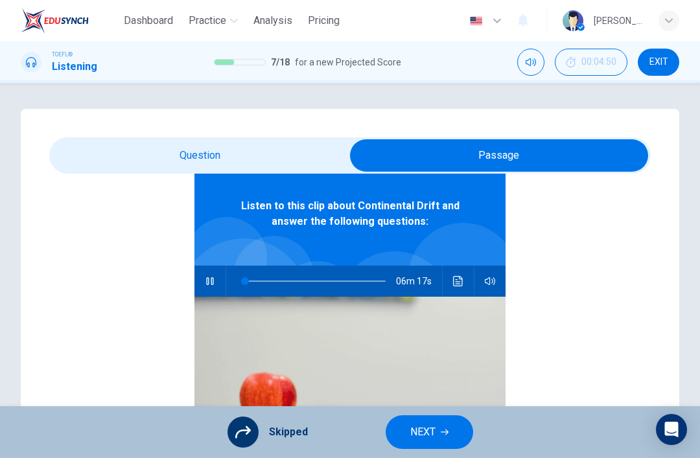
click at [440, 448] on button "NEXT" at bounding box center [428, 432] width 87 height 34
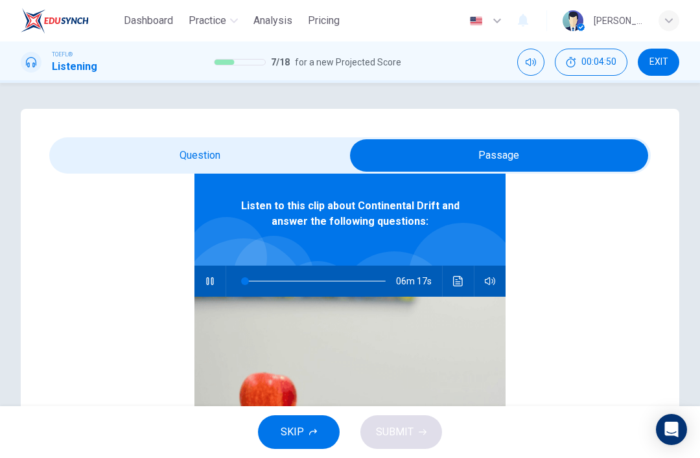
click at [306, 447] on button "SKIP" at bounding box center [299, 432] width 82 height 34
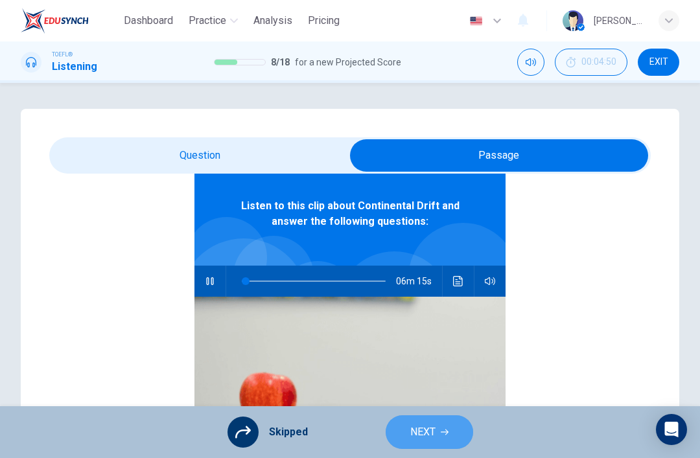
click at [444, 429] on icon "button" at bounding box center [444, 432] width 8 height 8
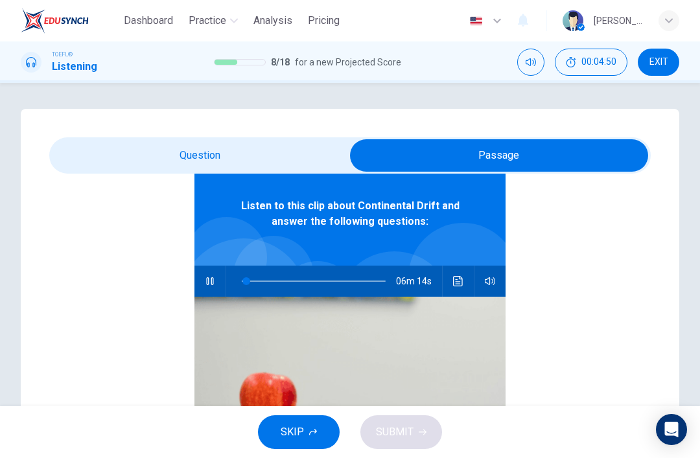
click at [310, 435] on icon "button" at bounding box center [313, 432] width 8 height 8
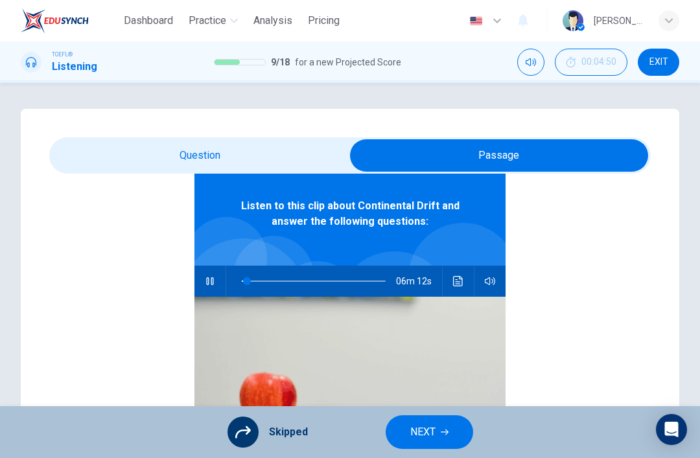
click at [440, 431] on icon "button" at bounding box center [444, 432] width 8 height 8
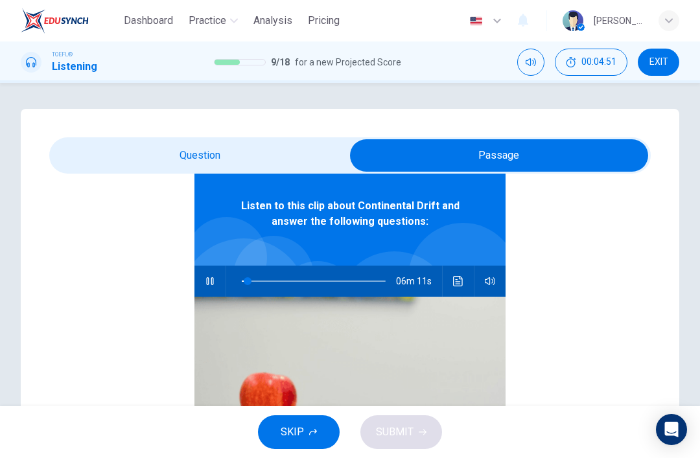
click at [318, 431] on button "SKIP" at bounding box center [299, 432] width 82 height 34
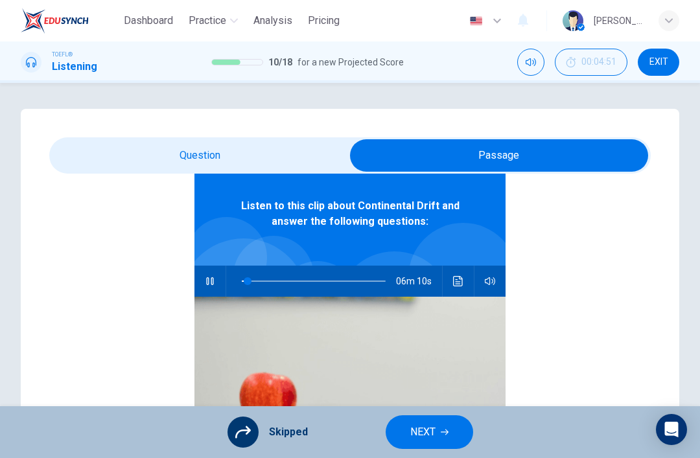
type input "4"
click at [440, 438] on button "NEXT" at bounding box center [428, 432] width 87 height 34
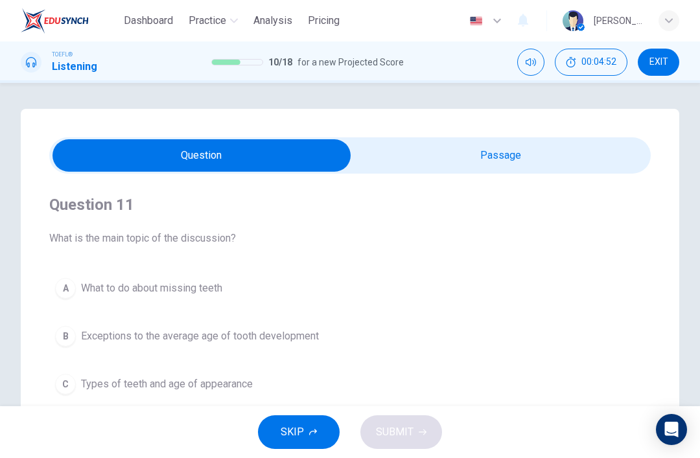
click at [498, 158] on input "checkbox" at bounding box center [202, 155] width 902 height 32
checkbox input "true"
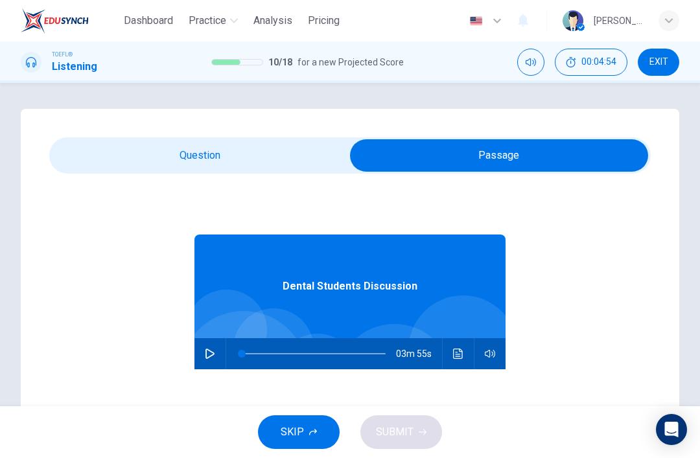
click at [213, 355] on icon "button" at bounding box center [209, 353] width 9 height 10
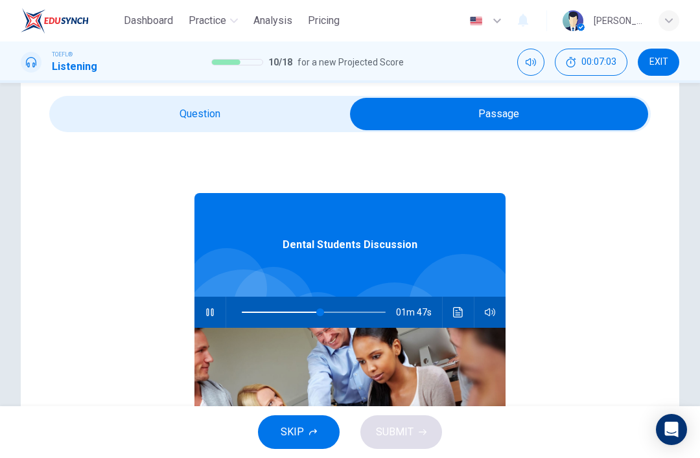
scroll to position [249, 0]
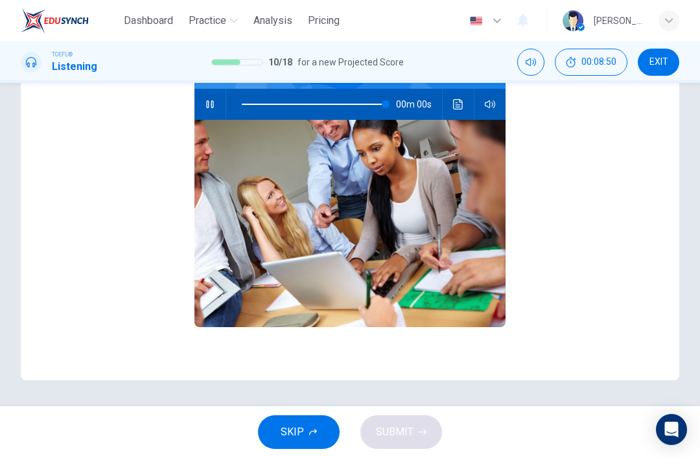
type input "0"
click at [316, 431] on icon "button" at bounding box center [313, 432] width 8 height 6
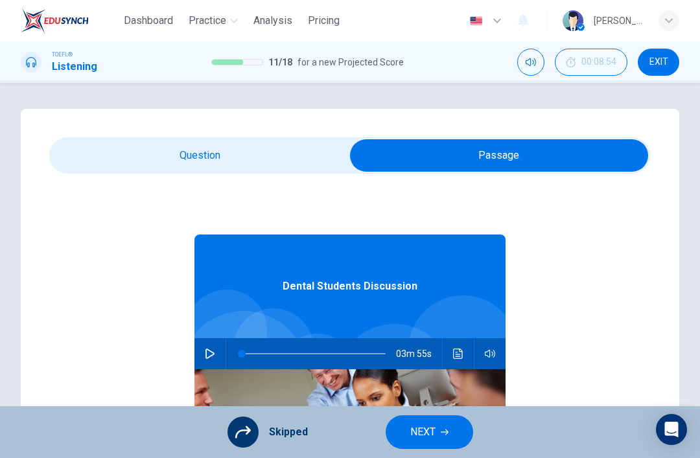
scroll to position [0, 0]
click at [163, 157] on input "checkbox" at bounding box center [499, 155] width 902 height 32
checkbox input "false"
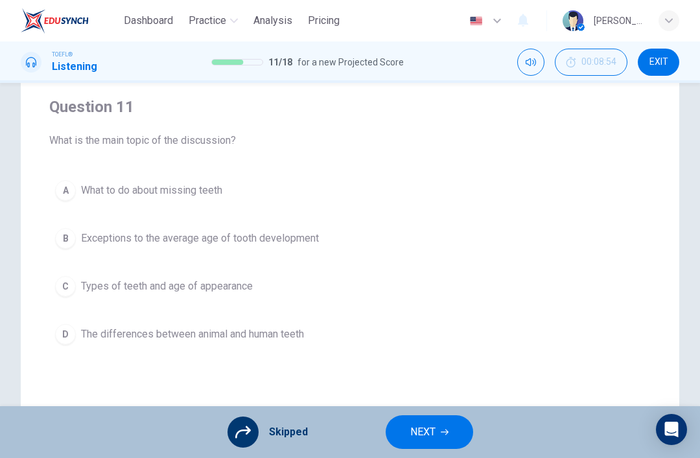
scroll to position [117, 0]
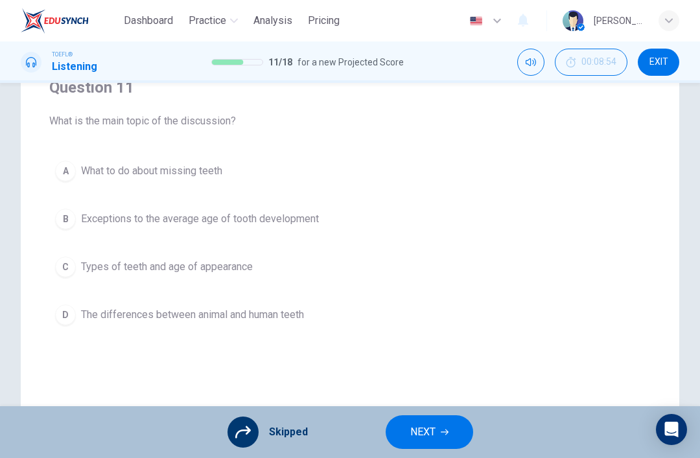
click at [352, 272] on div "A What to do about missing teeth B Exceptions to the average age of tooth devel…" at bounding box center [349, 243] width 601 height 176
click at [312, 266] on div "A What to do about missing teeth B Exceptions to the average age of tooth devel…" at bounding box center [349, 243] width 601 height 176
click at [224, 274] on div "A What to do about missing teeth B Exceptions to the average age of tooth devel…" at bounding box center [349, 243] width 601 height 176
click at [244, 228] on div "A What to do about missing teeth B Exceptions to the average age of tooth devel…" at bounding box center [349, 243] width 601 height 176
click at [244, 272] on div "A What to do about missing teeth B Exceptions to the average age of tooth devel…" at bounding box center [349, 243] width 601 height 176
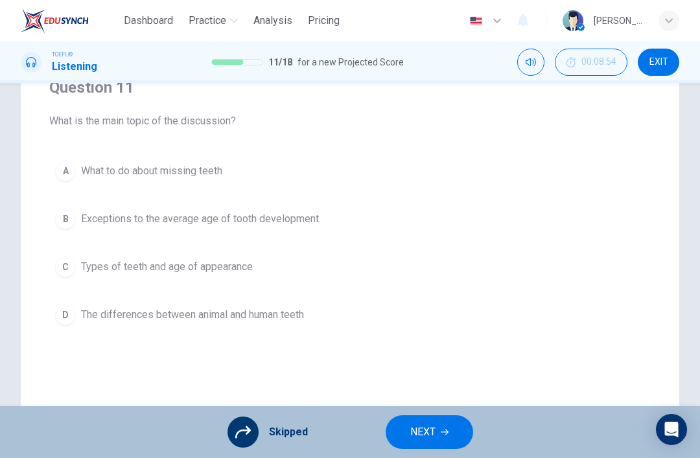
click at [244, 272] on div "A What to do about missing teeth B Exceptions to the average age of tooth devel…" at bounding box center [349, 243] width 601 height 176
click at [227, 269] on div "A What to do about missing teeth B Exceptions to the average age of tooth devel…" at bounding box center [349, 243] width 601 height 176
click at [223, 262] on div "A What to do about missing teeth B Exceptions to the average age of tooth devel…" at bounding box center [349, 243] width 601 height 176
click at [96, 266] on div "A What to do about missing teeth B Exceptions to the average age of tooth devel…" at bounding box center [349, 243] width 601 height 176
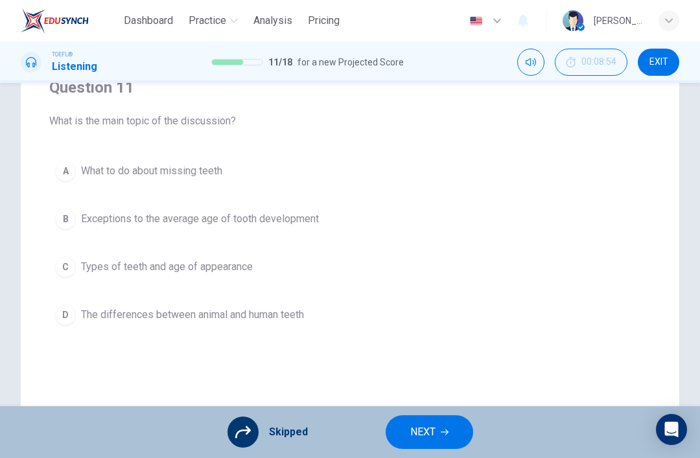
click at [238, 435] on icon at bounding box center [243, 432] width 16 height 16
click at [439, 433] on button "NEXT" at bounding box center [428, 432] width 87 height 34
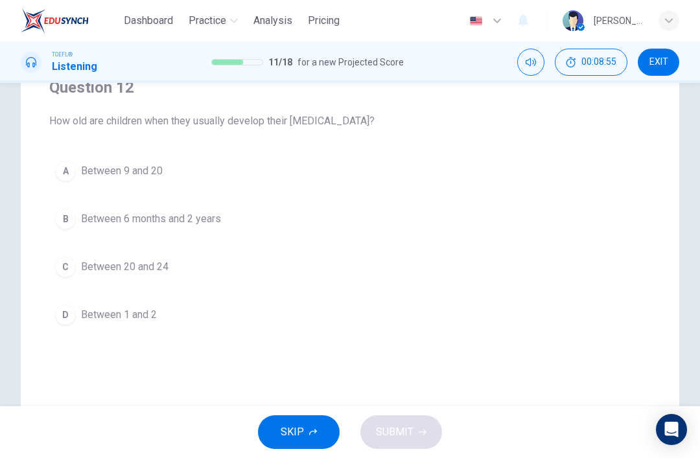
click at [113, 216] on span "Between 6 months and 2 years" at bounding box center [151, 219] width 140 height 16
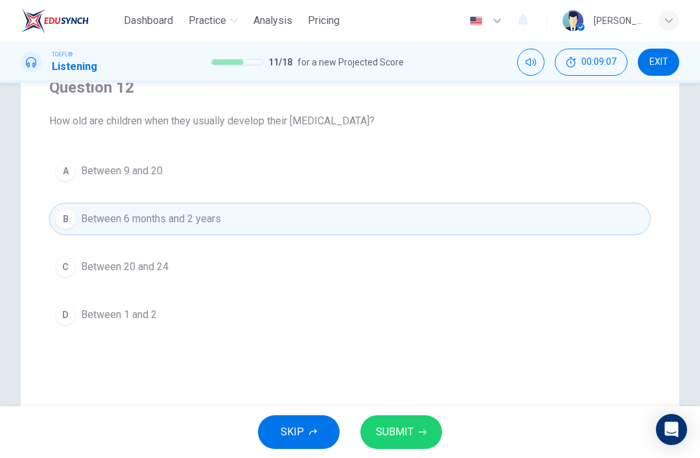
click at [93, 314] on span "Between 1 and 2" at bounding box center [119, 315] width 76 height 16
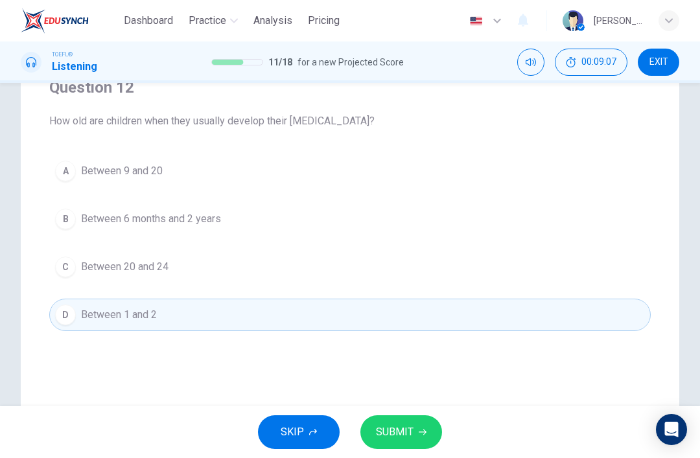
click at [404, 433] on span "SUBMIT" at bounding box center [395, 432] width 38 height 18
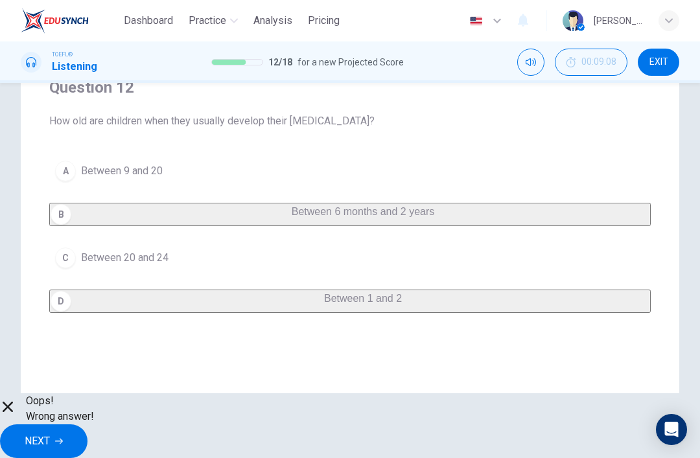
click at [87, 431] on button "NEXT" at bounding box center [43, 441] width 87 height 34
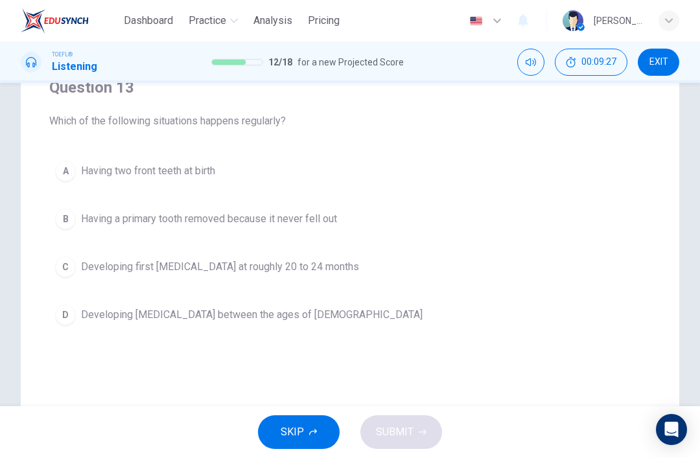
click at [259, 328] on button "D Developing wisdom teeth between the ages of 17 and 21" at bounding box center [349, 315] width 601 height 32
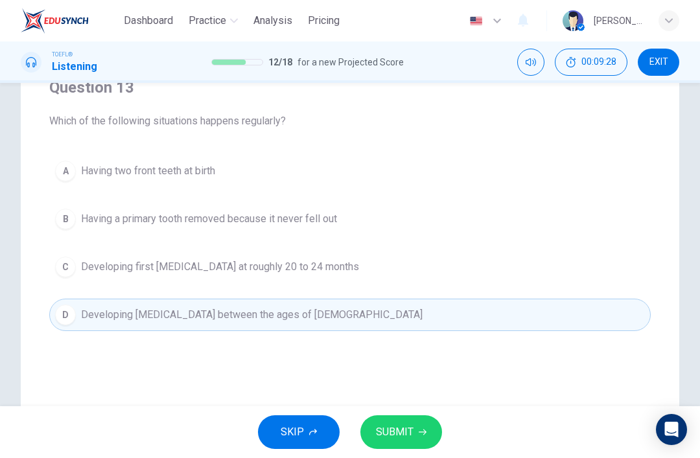
click at [415, 424] on button "SUBMIT" at bounding box center [401, 432] width 82 height 34
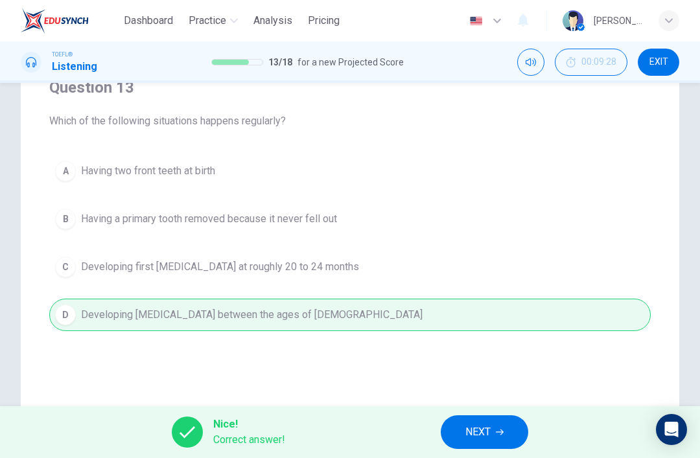
click at [493, 431] on button "NEXT" at bounding box center [483, 432] width 87 height 34
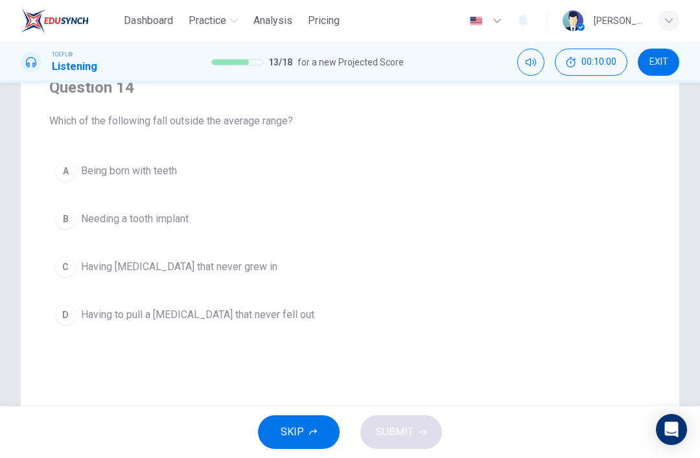
scroll to position [118, 0]
click at [303, 220] on button "B Needing a tooth implant" at bounding box center [349, 218] width 601 height 32
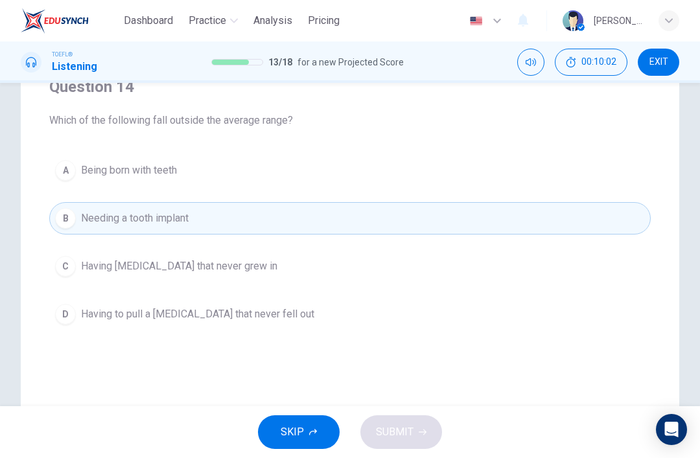
click at [413, 212] on button "B Needing a tooth implant" at bounding box center [349, 218] width 601 height 32
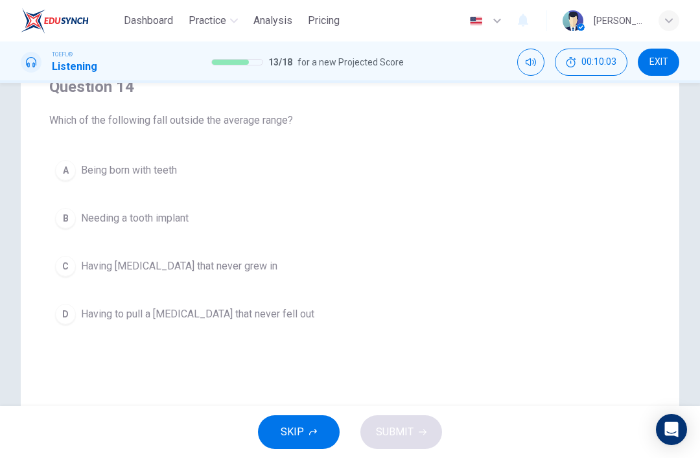
click at [408, 257] on button "C Having permanent teeth that never grew in" at bounding box center [349, 266] width 601 height 32
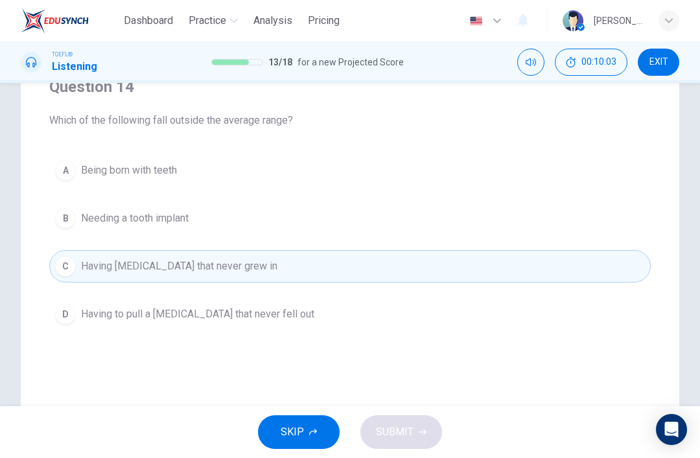
click at [428, 226] on button "B Needing a tooth implant" at bounding box center [349, 218] width 601 height 32
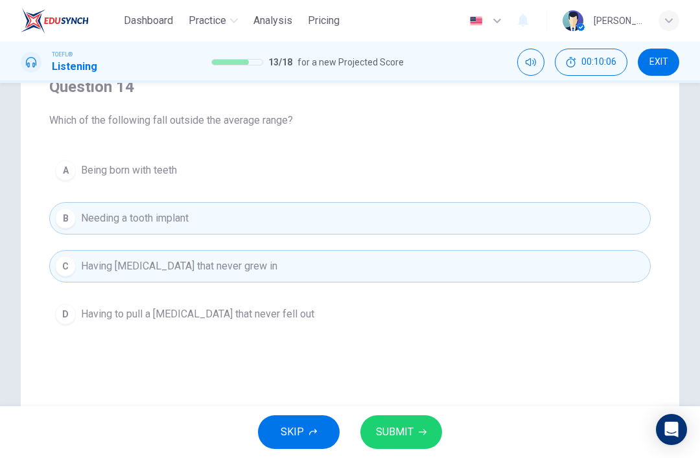
click at [407, 429] on span "SUBMIT" at bounding box center [395, 432] width 38 height 18
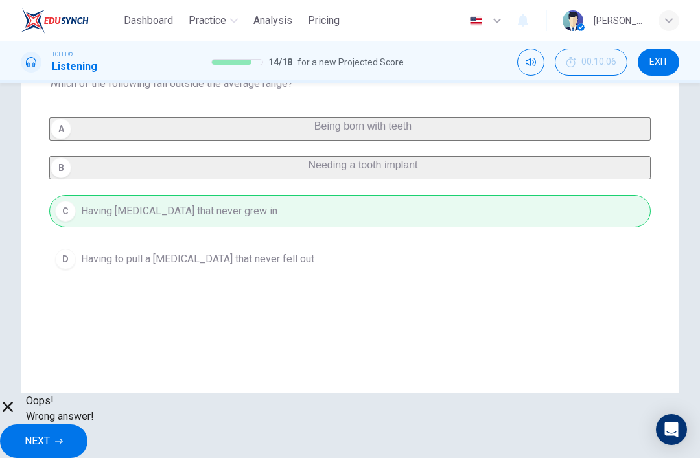
scroll to position [155, 0]
click at [457, 135] on div "A Being born with teeth B Needing a tooth implant C Having permanent teeth that…" at bounding box center [349, 196] width 601 height 158
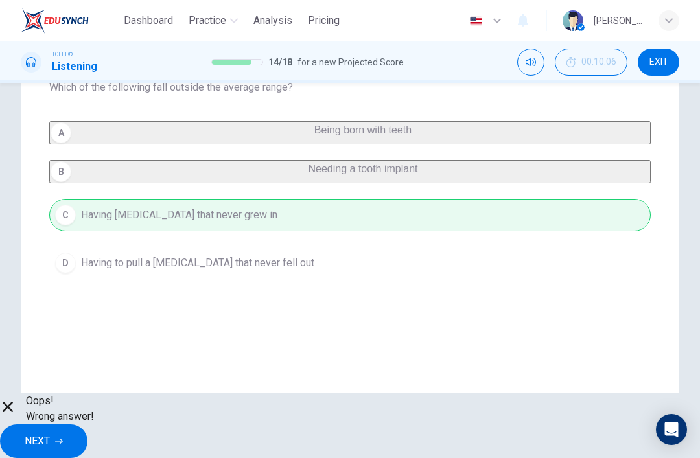
scroll to position [153, 0]
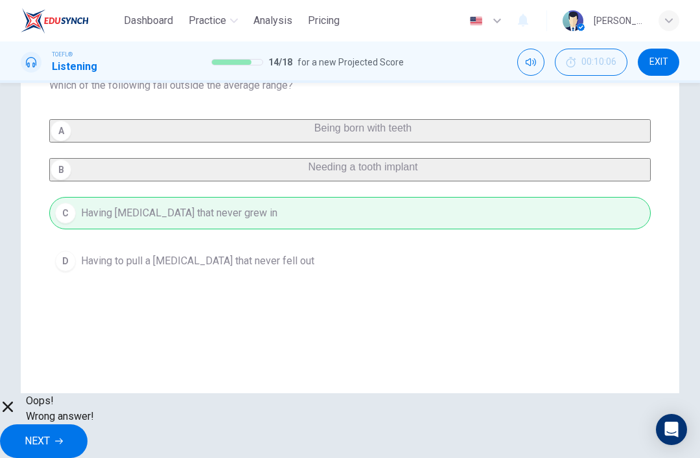
click at [299, 148] on div "A Being born with teeth B Needing a tooth implant C Having permanent teeth that…" at bounding box center [349, 198] width 601 height 158
click at [50, 438] on span "NEXT" at bounding box center [37, 441] width 25 height 18
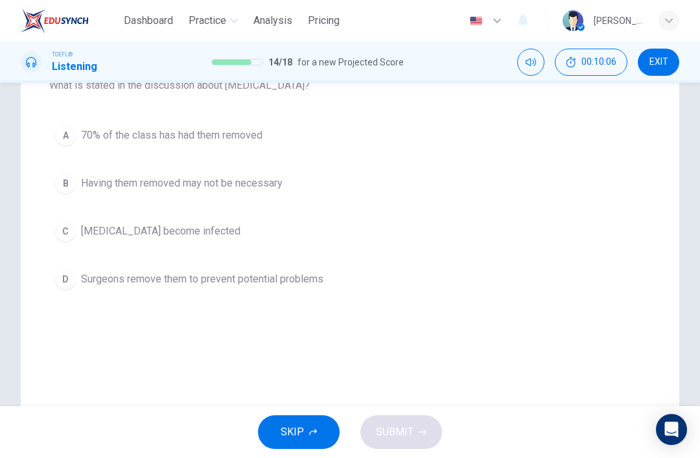
scroll to position [126, 0]
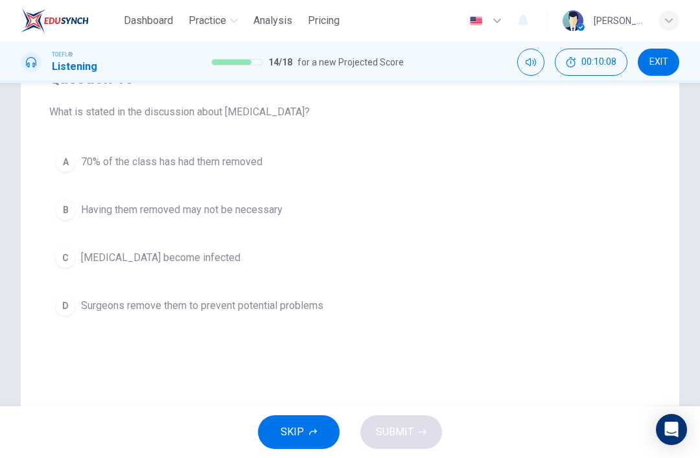
click at [163, 225] on button "B Having them removed may not be necessary" at bounding box center [349, 210] width 601 height 32
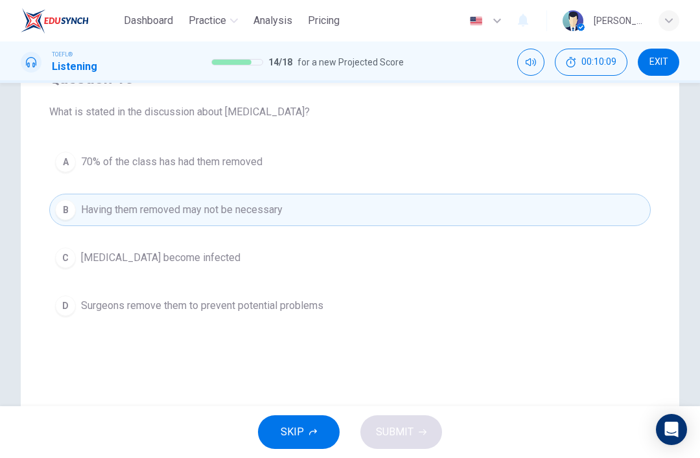
click at [151, 259] on span "Impacted wisdom teeth become infected" at bounding box center [160, 258] width 159 height 16
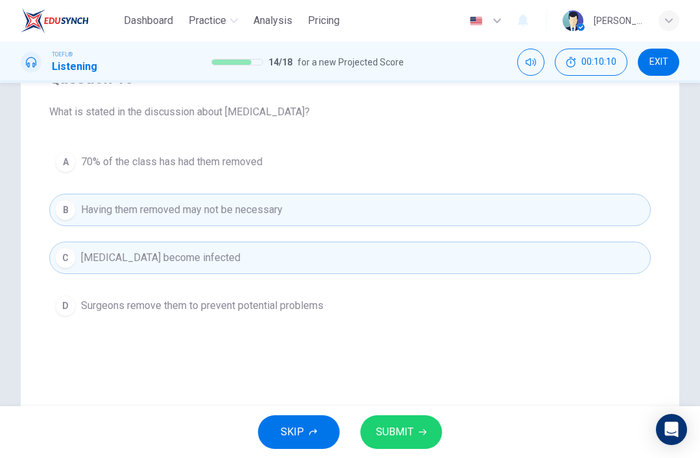
click at [207, 173] on button "A 70% of the class has had them removed" at bounding box center [349, 162] width 601 height 32
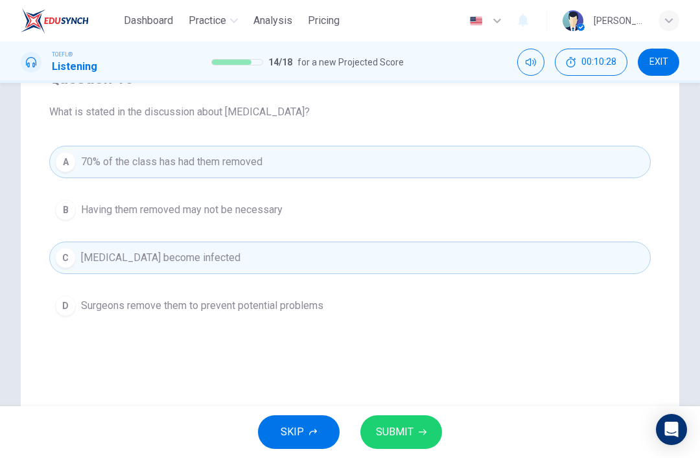
click at [155, 318] on button "D Surgeons remove them to prevent potential problems" at bounding box center [349, 306] width 601 height 32
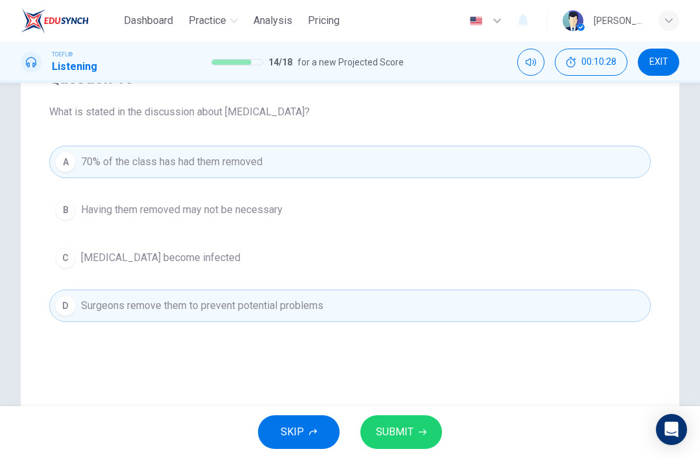
click at [221, 260] on span "Impacted wisdom teeth become infected" at bounding box center [160, 258] width 159 height 16
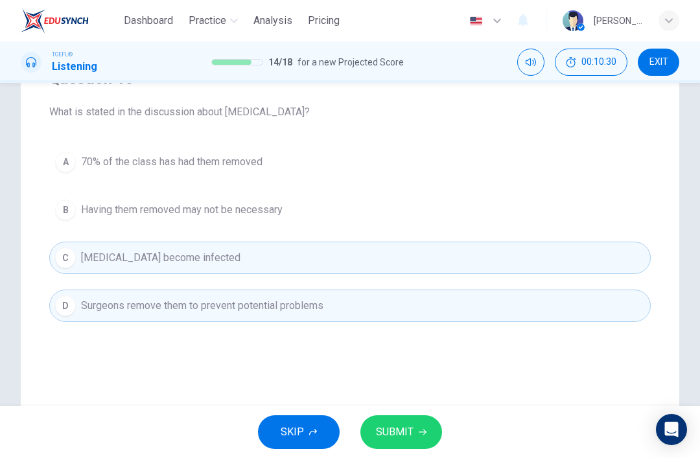
click at [416, 426] on button "SUBMIT" at bounding box center [401, 432] width 82 height 34
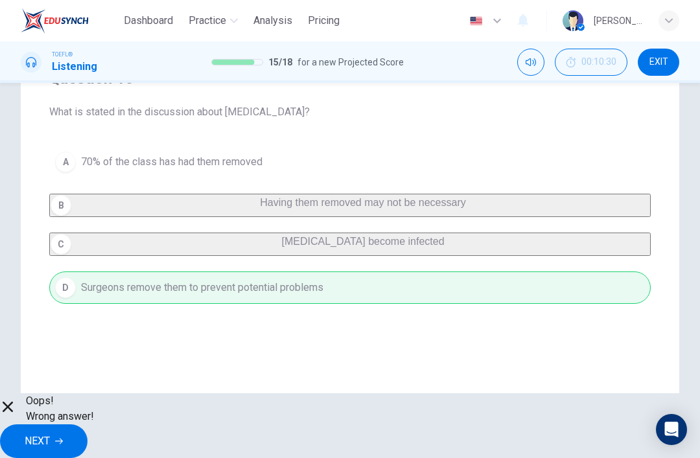
click at [50, 432] on span "NEXT" at bounding box center [37, 441] width 25 height 18
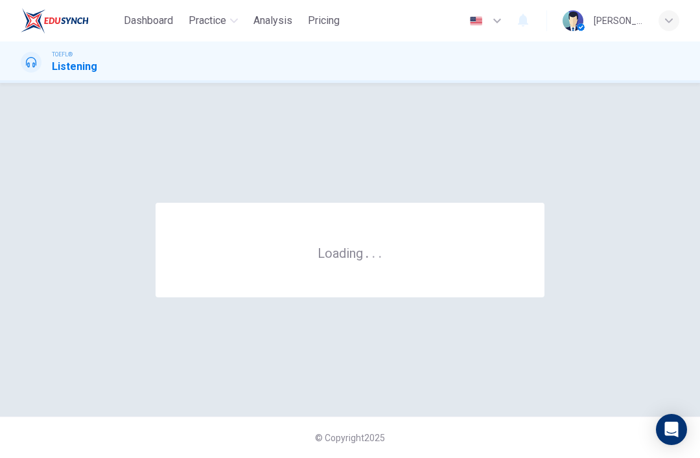
scroll to position [0, 0]
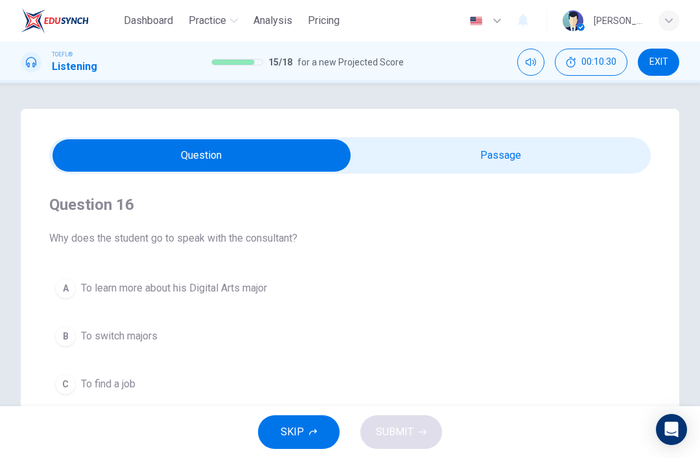
click at [526, 157] on input "checkbox" at bounding box center [202, 155] width 902 height 32
checkbox input "true"
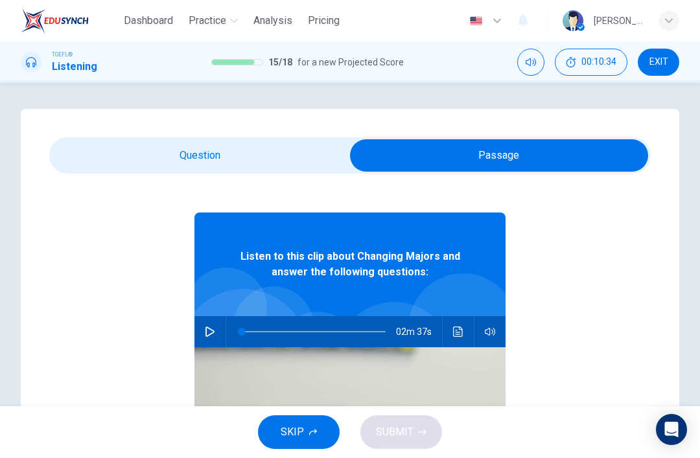
scroll to position [21, 0]
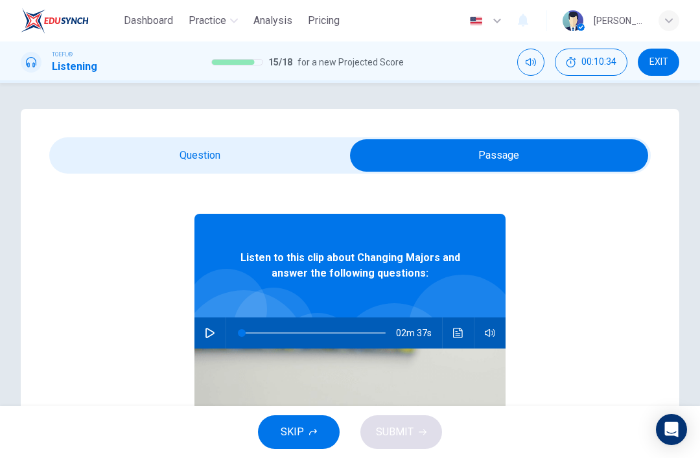
click at [207, 333] on icon "button" at bounding box center [210, 333] width 10 height 10
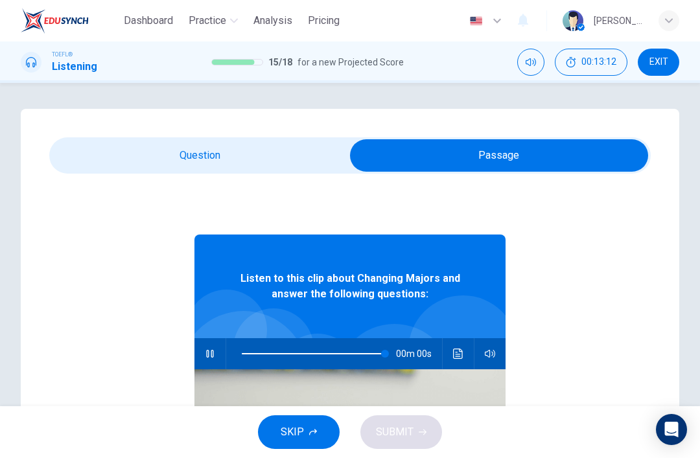
type input "0"
click at [289, 152] on input "checkbox" at bounding box center [499, 155] width 902 height 32
checkbox input "false"
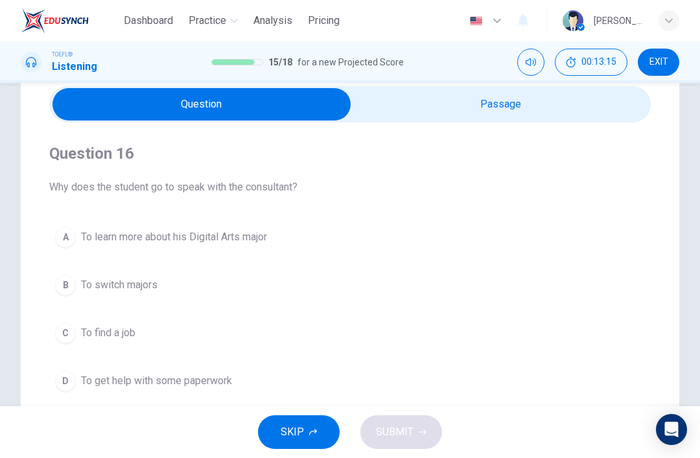
scroll to position [56, 0]
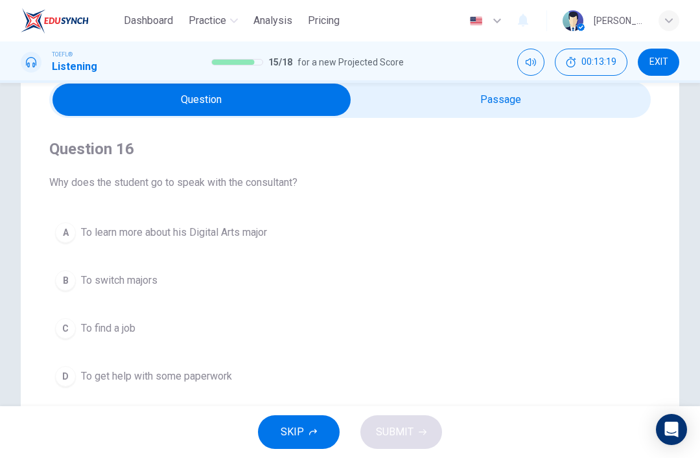
click at [251, 280] on button "B To switch majors" at bounding box center [349, 280] width 601 height 32
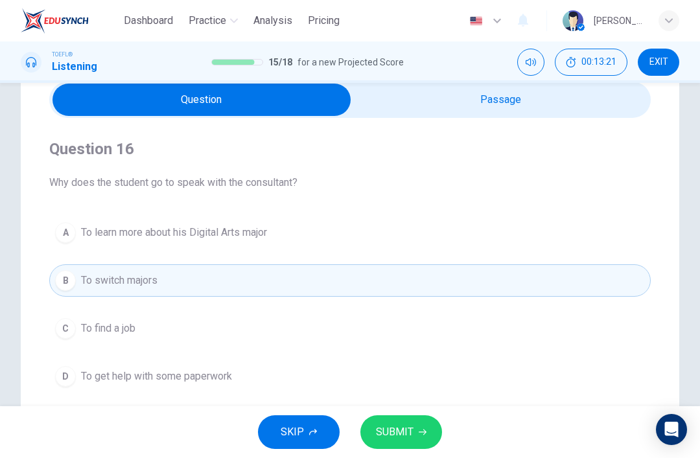
click at [405, 431] on span "SUBMIT" at bounding box center [395, 432] width 38 height 18
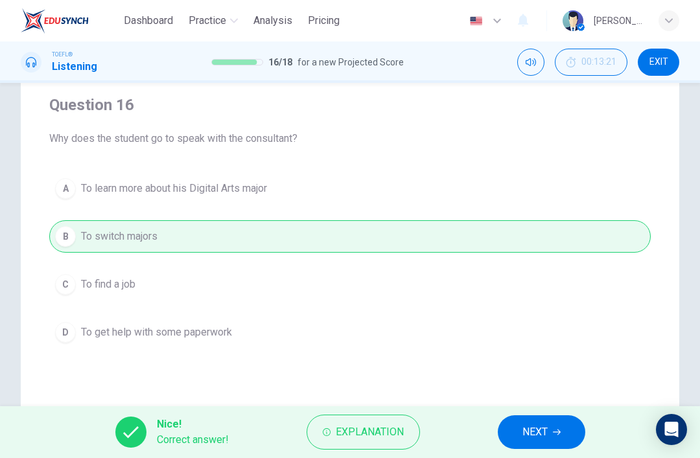
scroll to position [97, 0]
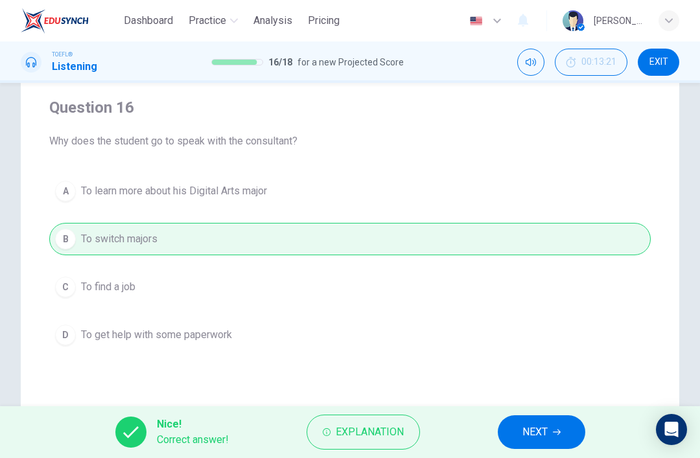
click at [540, 436] on span "NEXT" at bounding box center [534, 432] width 25 height 18
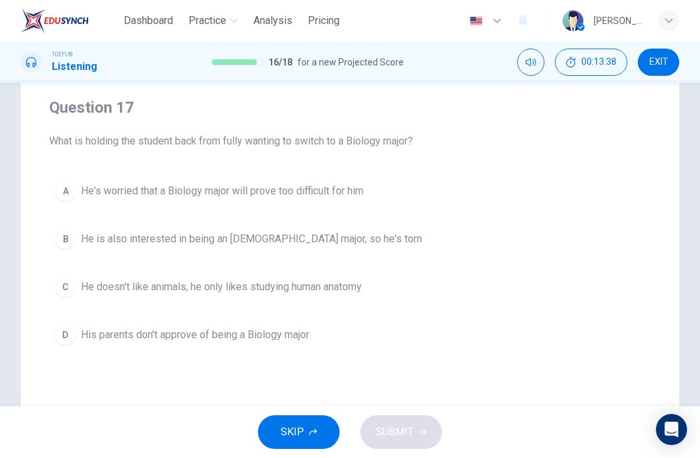
click at [359, 198] on span "He's worried that a Biology major will prove too difficult for him" at bounding box center [222, 191] width 282 height 16
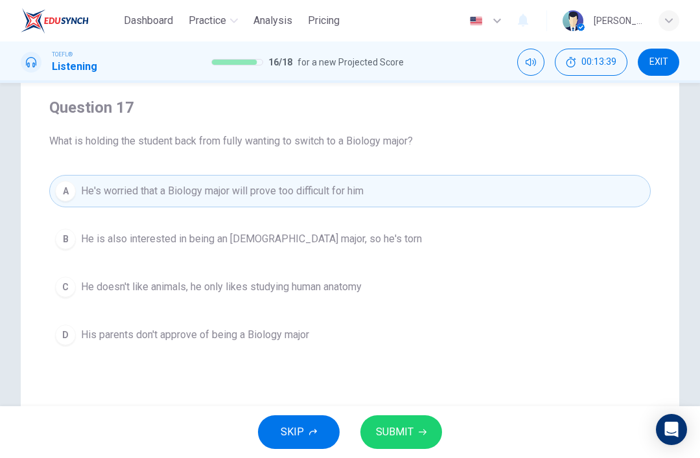
click at [407, 448] on button "SUBMIT" at bounding box center [401, 432] width 82 height 34
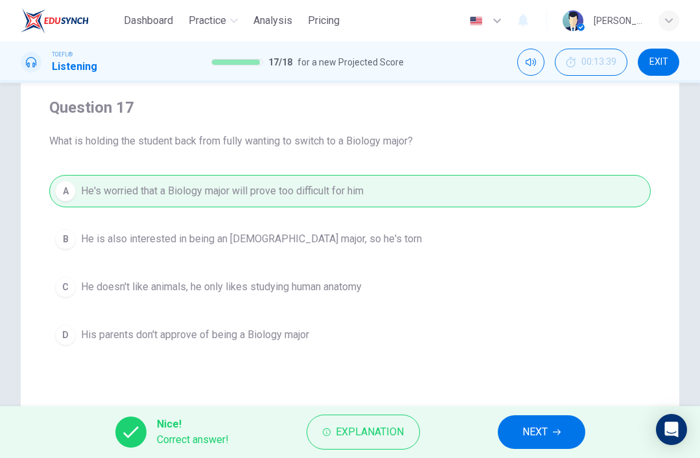
click at [536, 437] on span "NEXT" at bounding box center [534, 432] width 25 height 18
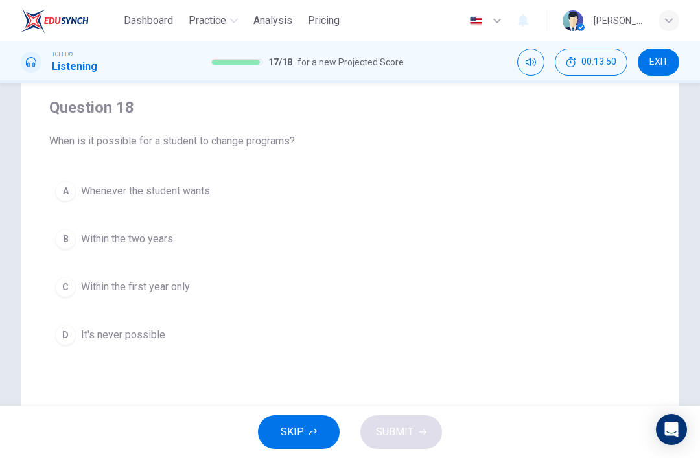
click at [248, 295] on button "C Within the first year only" at bounding box center [349, 287] width 601 height 32
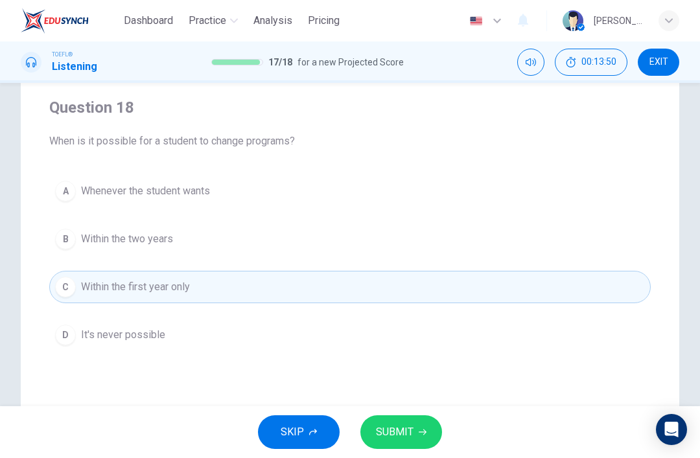
click at [408, 431] on span "SUBMIT" at bounding box center [395, 432] width 38 height 18
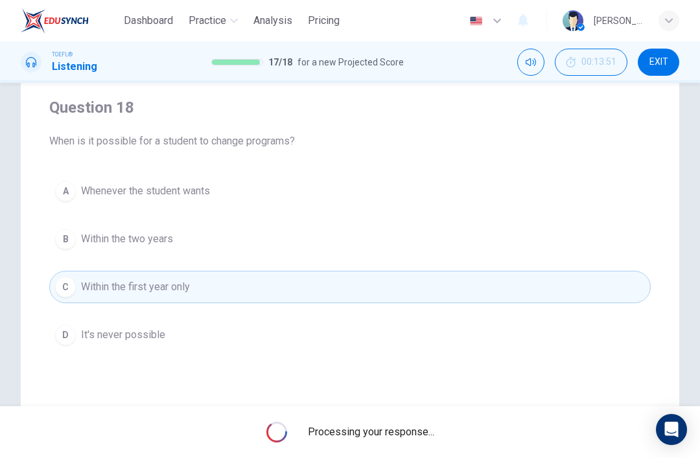
scroll to position [0, 0]
